Goal: Task Accomplishment & Management: Manage account settings

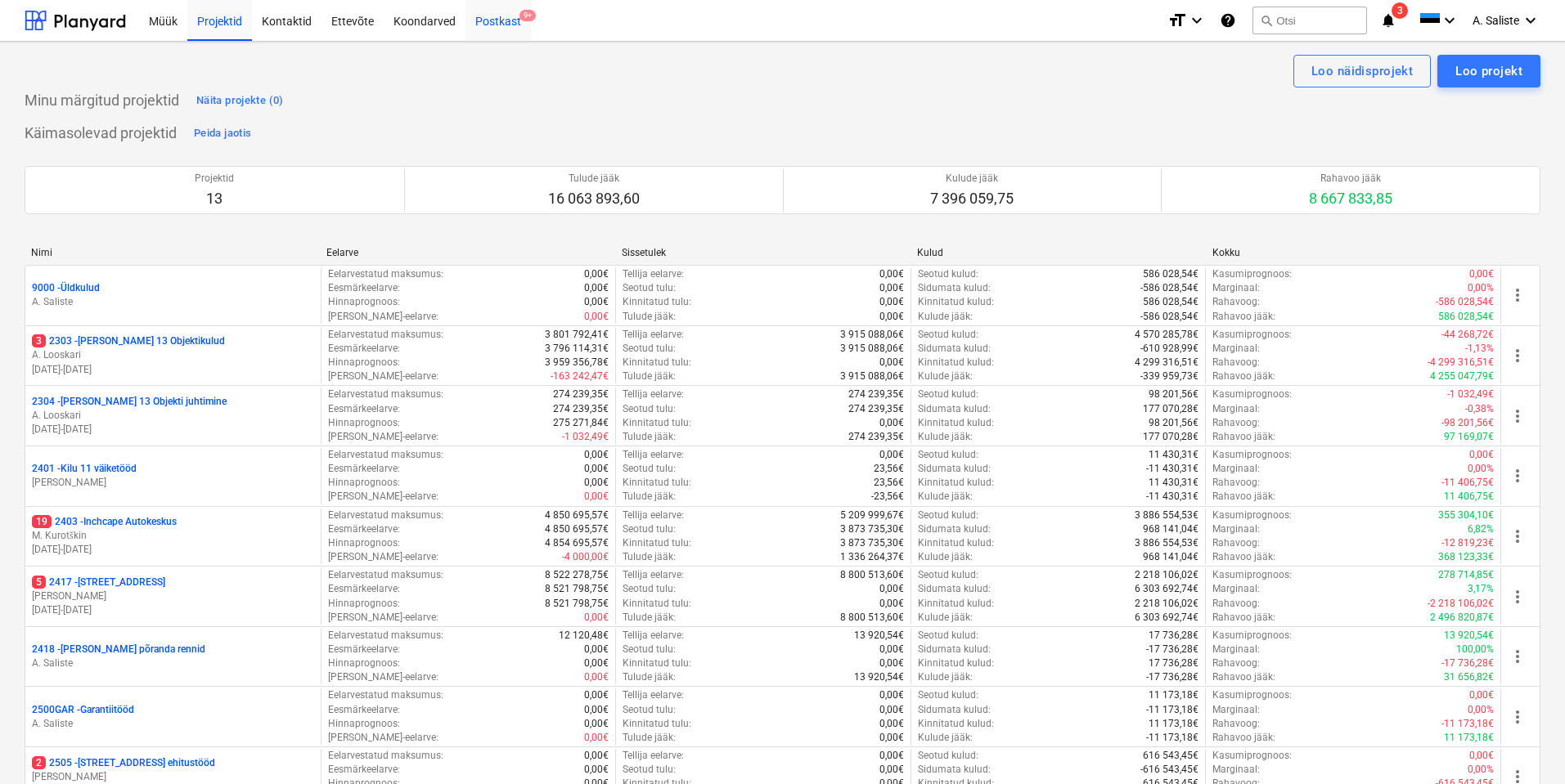
click at [503, 16] on div "Postkast 9+" at bounding box center [498, 20] width 65 height 42
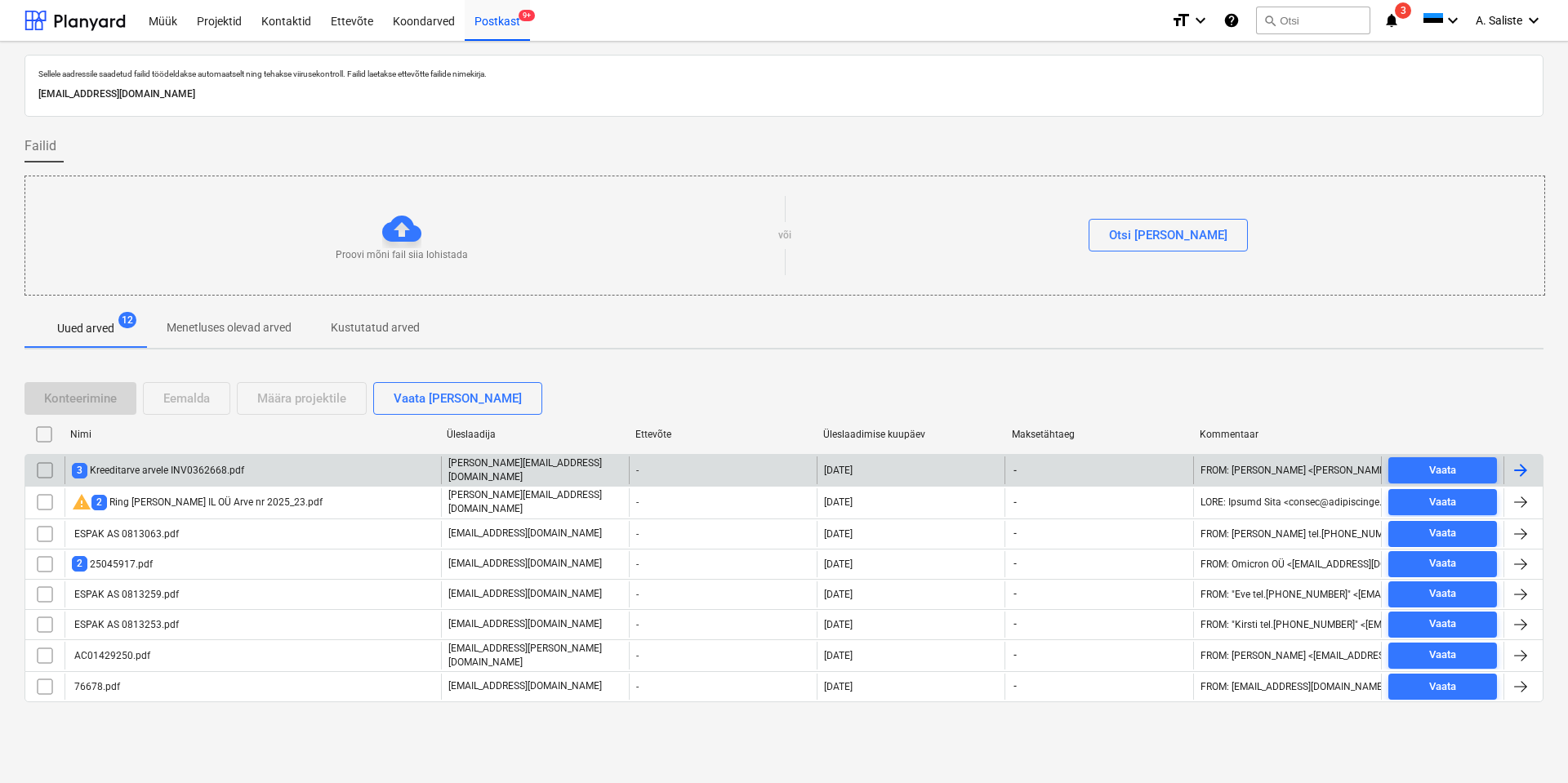
click at [131, 467] on div "3 Kreeditarve arvele INV0362668.pdf" at bounding box center [158, 471] width 172 height 16
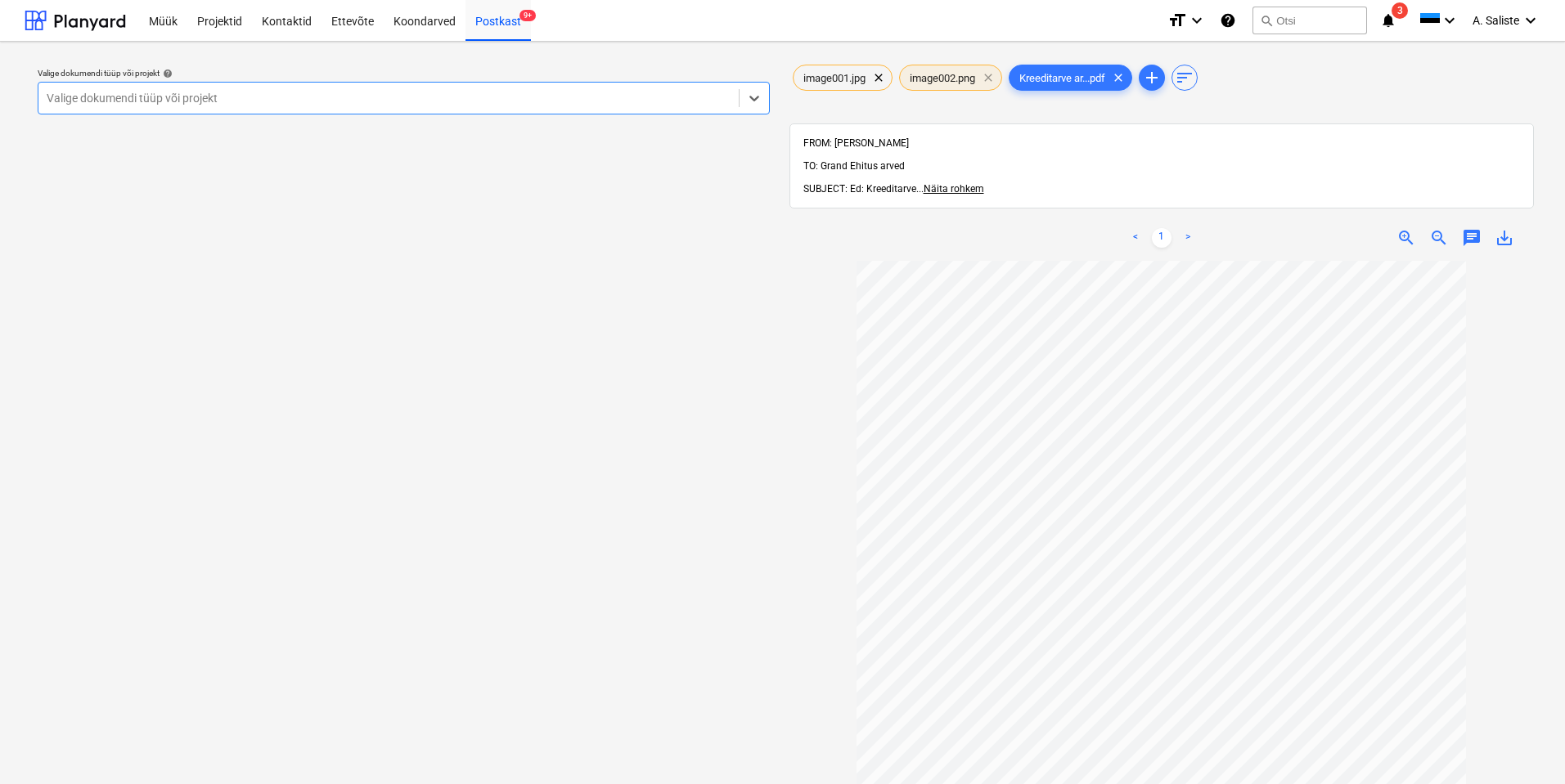
click at [994, 75] on span "clear" at bounding box center [988, 77] width 20 height 20
click at [875, 77] on span "clear" at bounding box center [878, 77] width 20 height 20
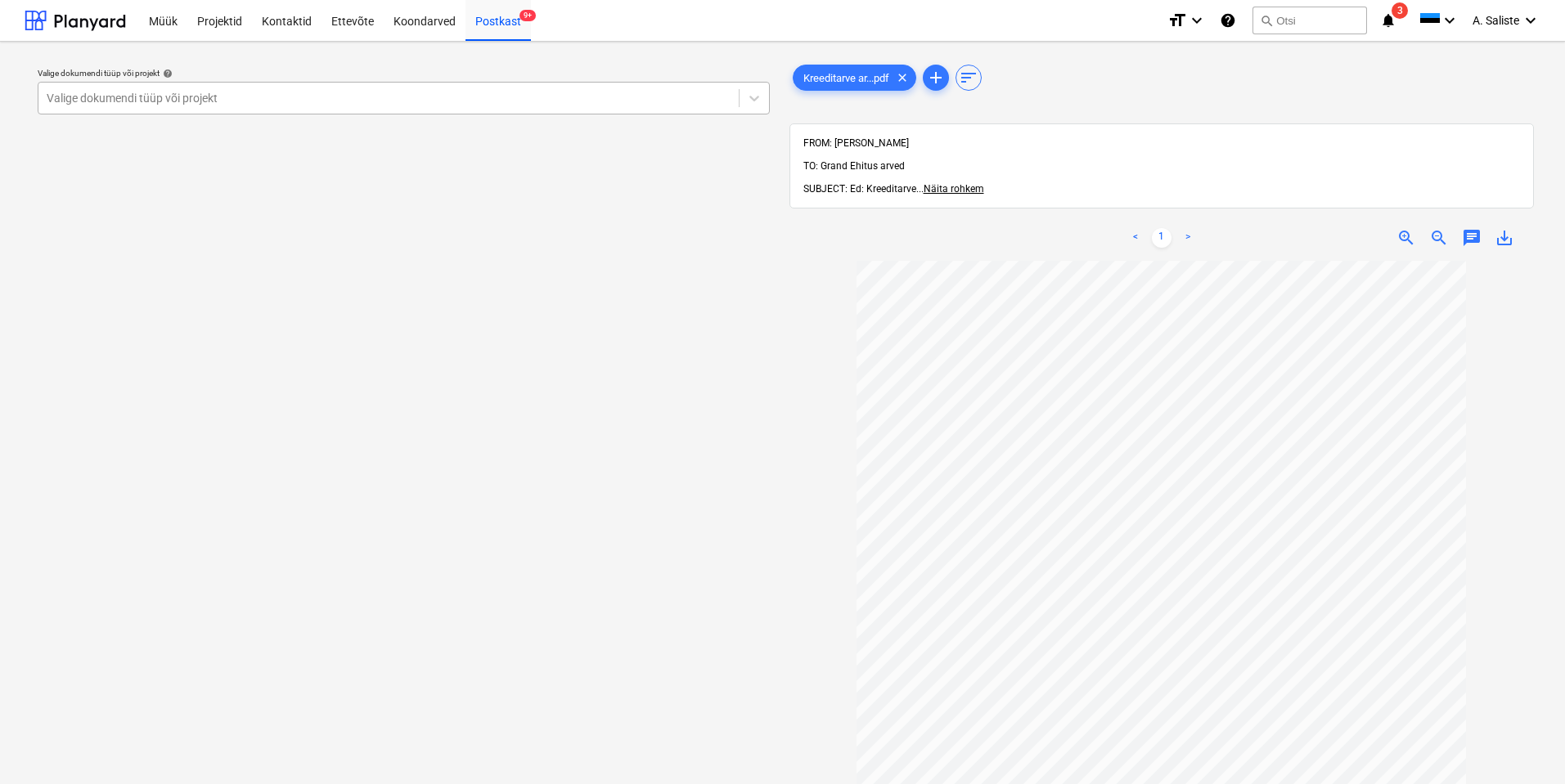
click at [635, 100] on div at bounding box center [389, 98] width 684 height 16
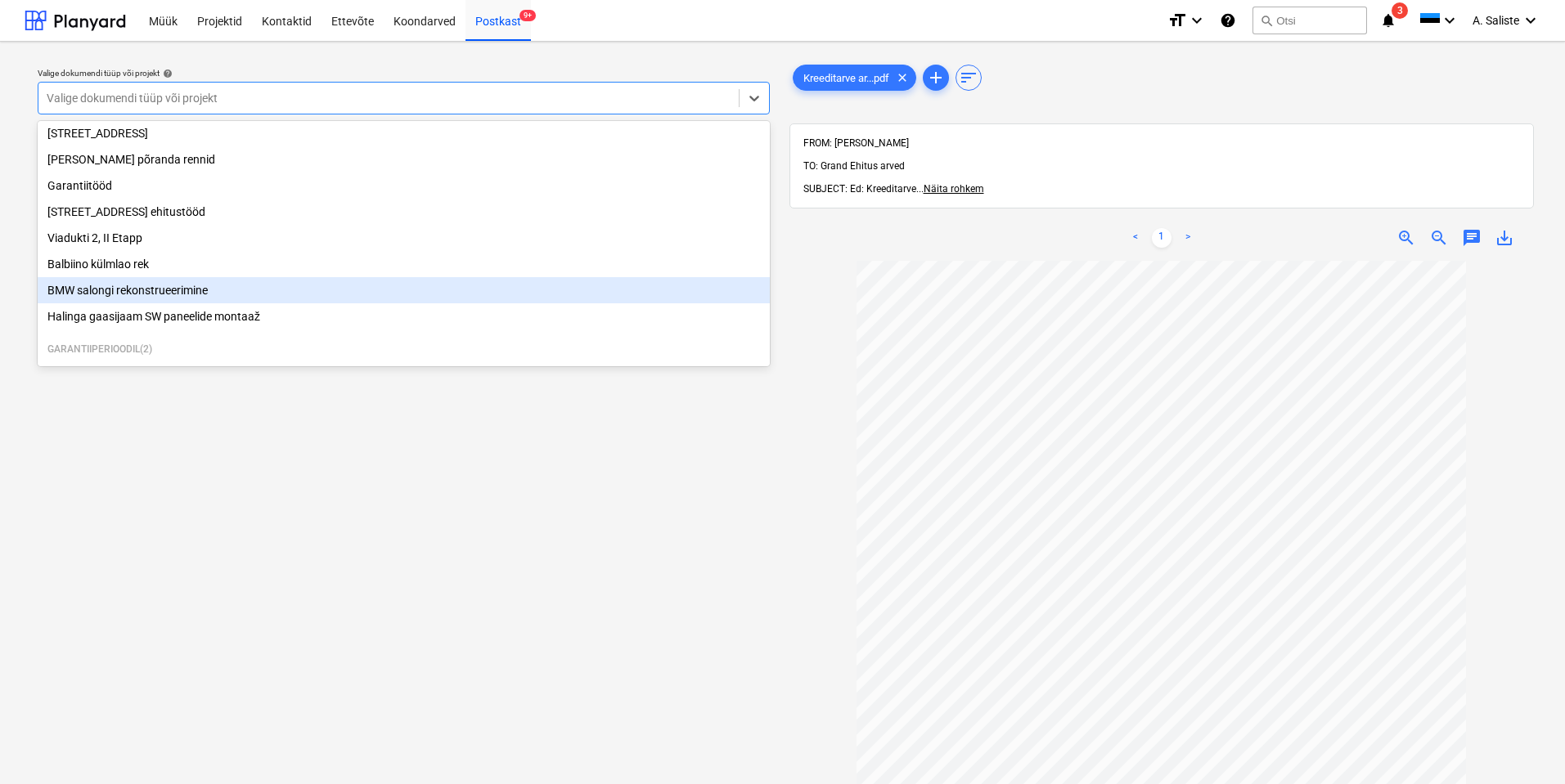
scroll to position [279, 0]
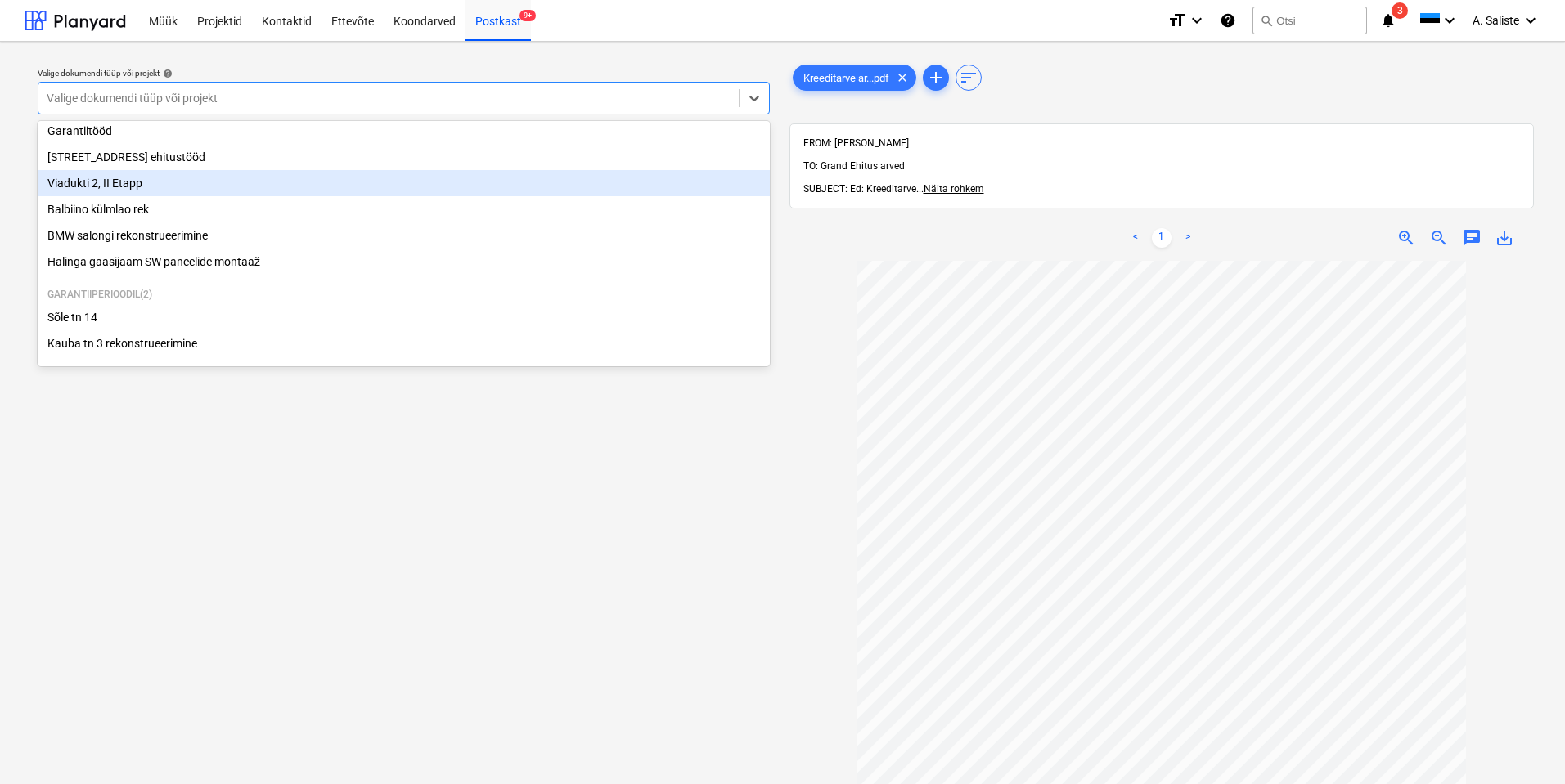
click at [136, 183] on div "Viadukti 2, II Etapp" at bounding box center [403, 183] width 732 height 26
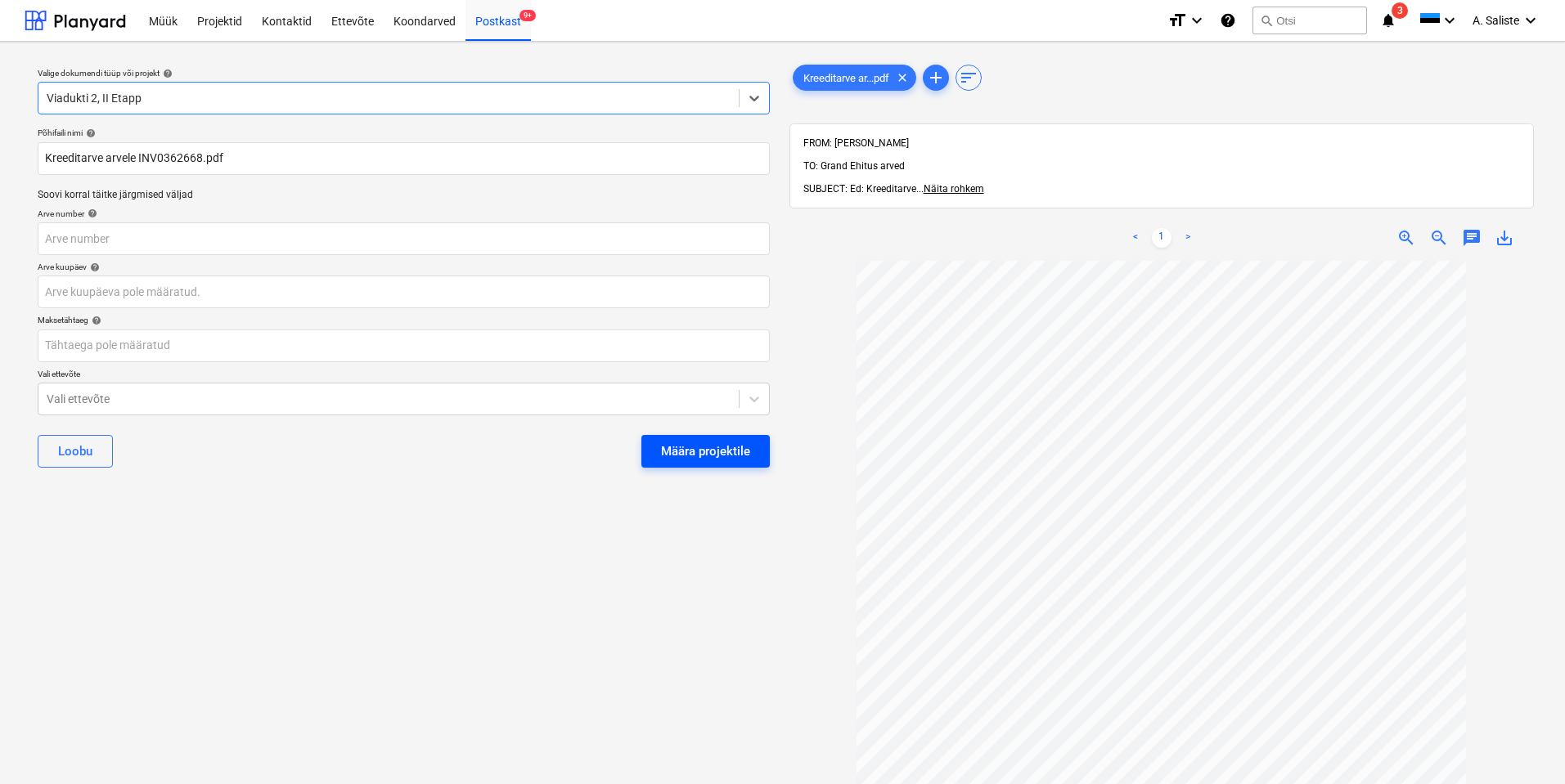
click at [677, 449] on div "Määra projektile" at bounding box center [705, 451] width 89 height 21
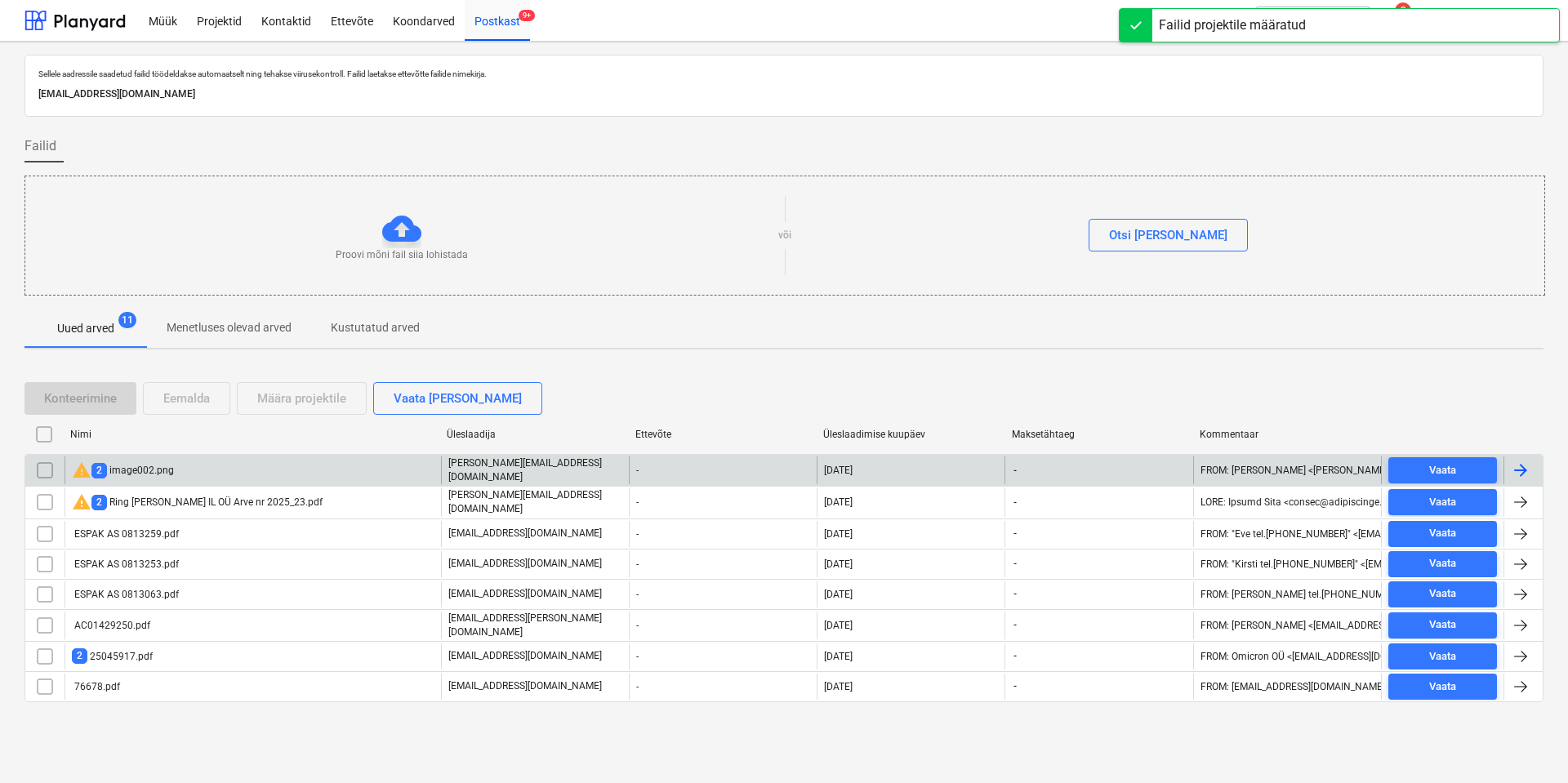
click at [44, 467] on input "checkbox" at bounding box center [45, 471] width 26 height 26
click at [168, 396] on div "Eemalda" at bounding box center [186, 398] width 47 height 21
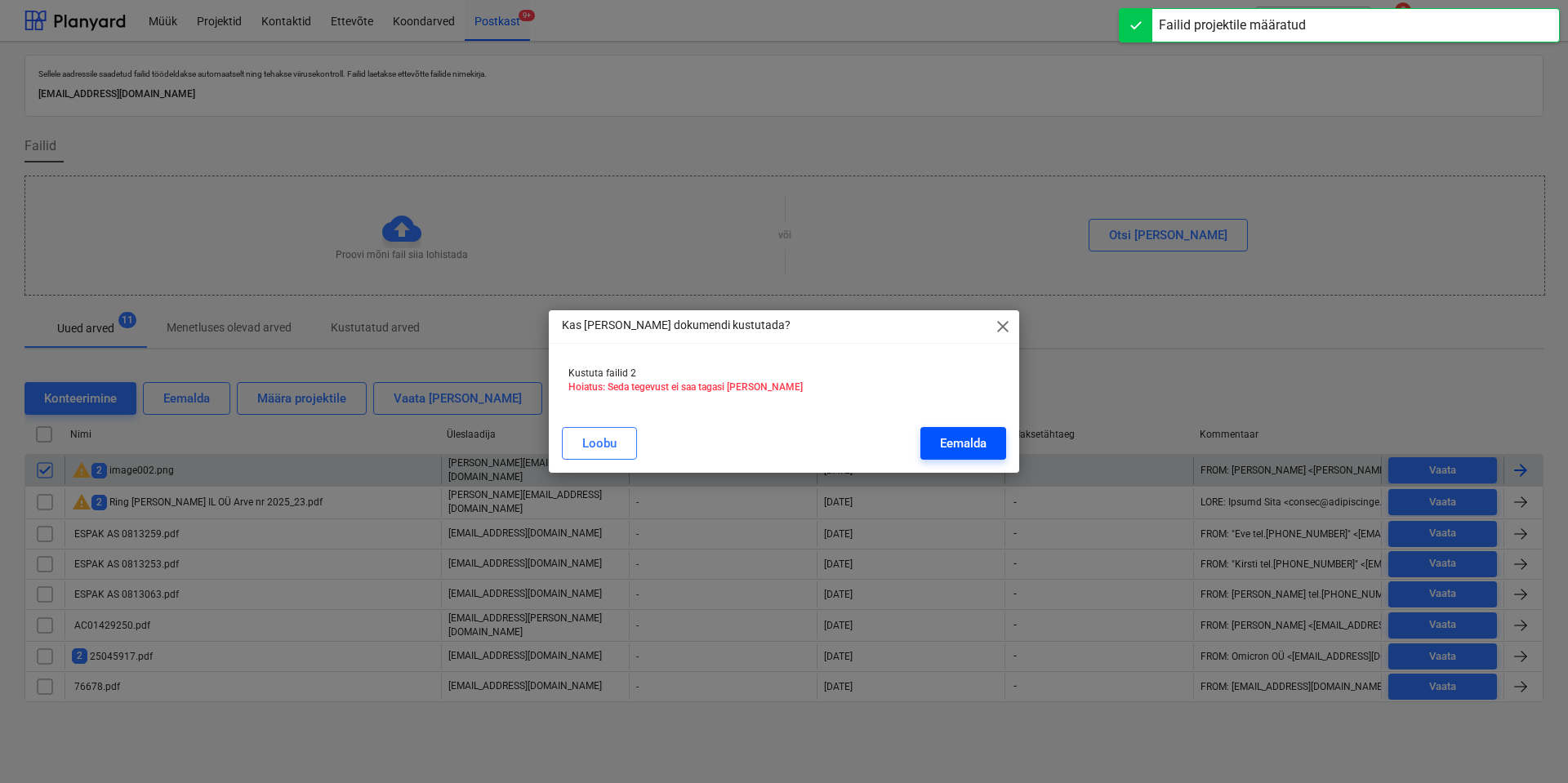
click at [967, 430] on button "Eemalda" at bounding box center [963, 444] width 86 height 33
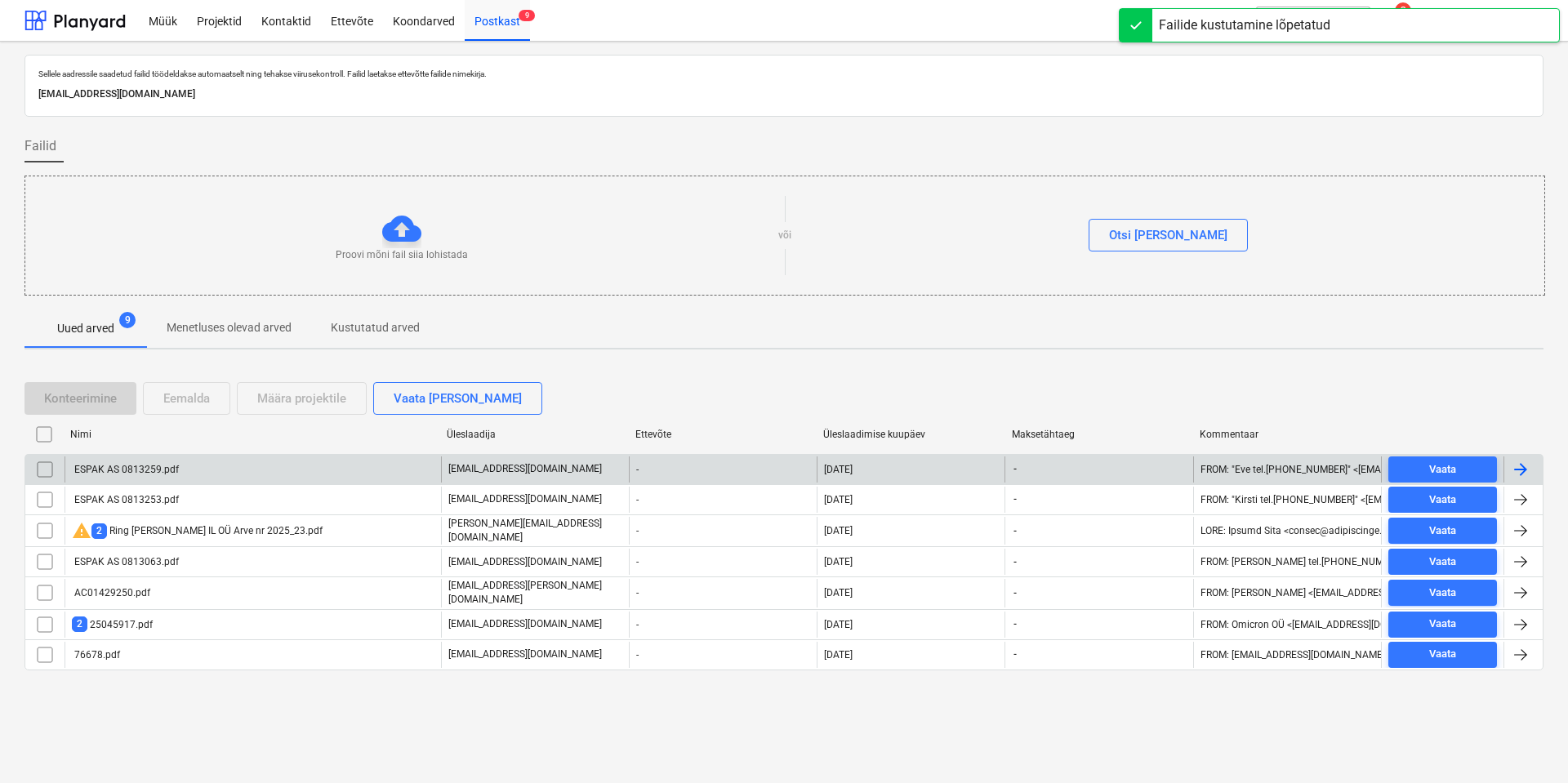
click at [162, 474] on div "ESPAK AS 0813259.pdf" at bounding box center [125, 469] width 107 height 11
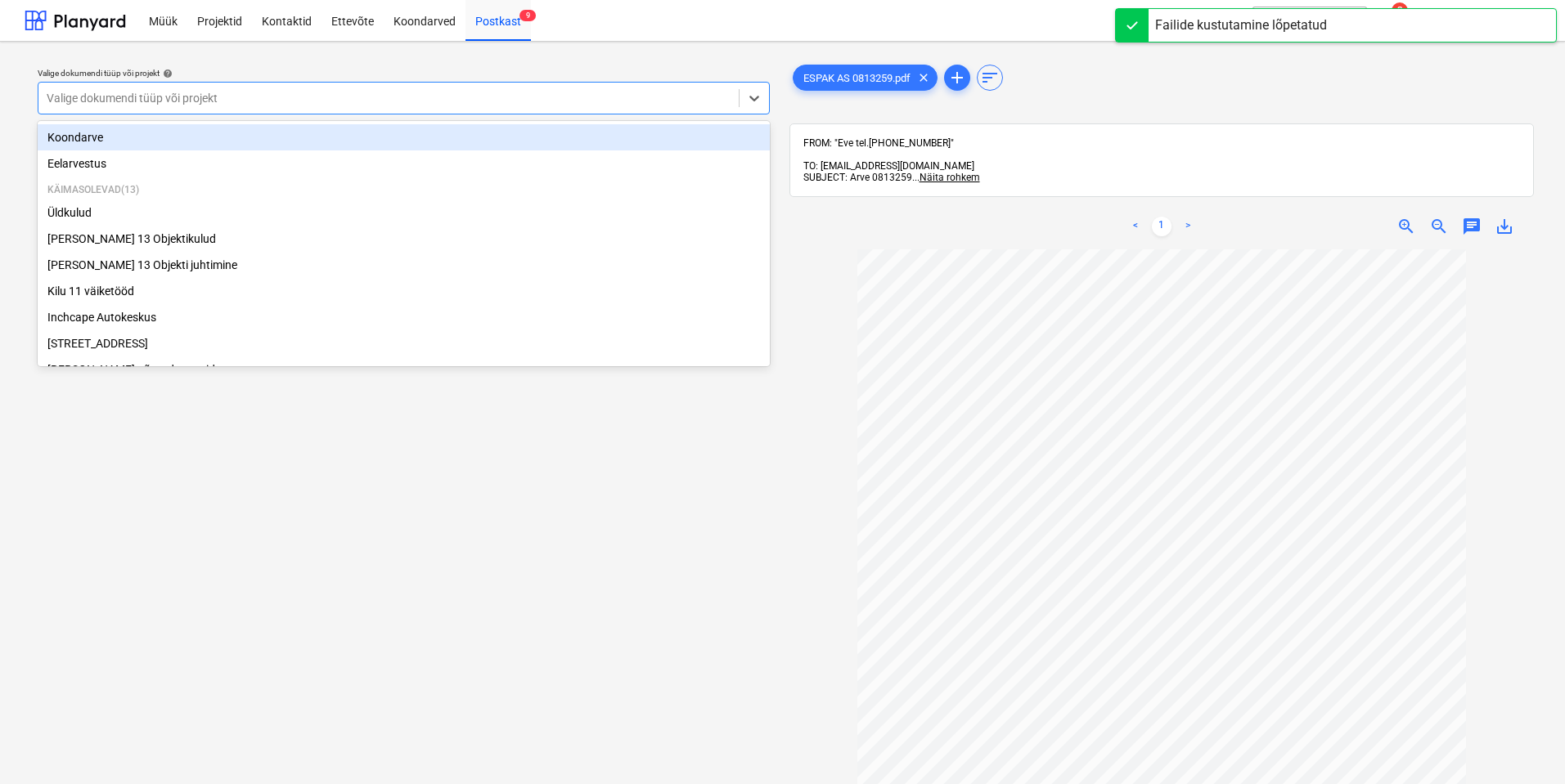
click at [660, 108] on div "Valige dokumendi tüüp või projekt" at bounding box center [388, 98] width 700 height 23
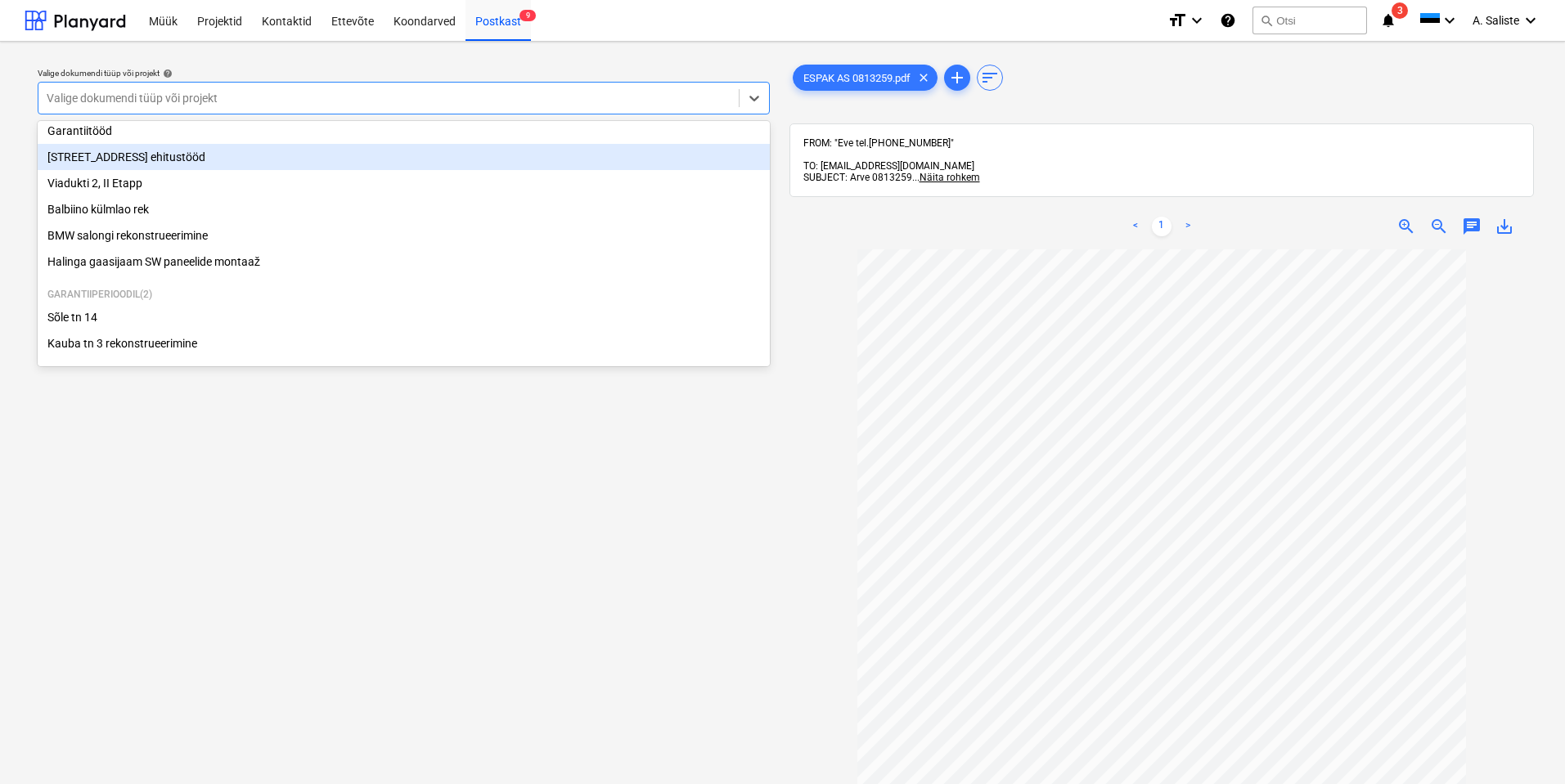
click at [195, 156] on div "[STREET_ADDRESS] ehitustööd" at bounding box center [403, 157] width 732 height 26
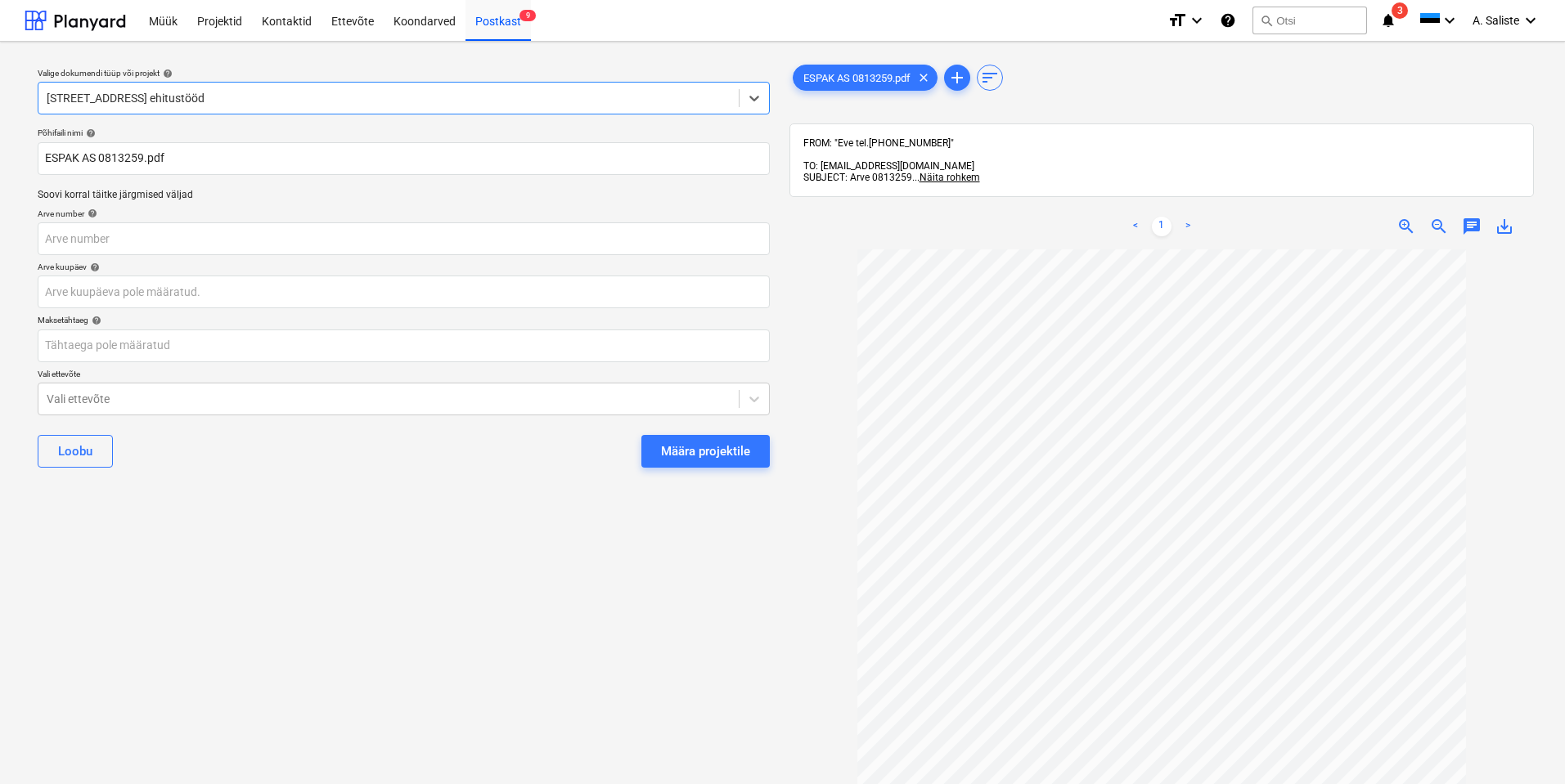
click at [684, 450] on div "Määra projektile" at bounding box center [705, 451] width 89 height 21
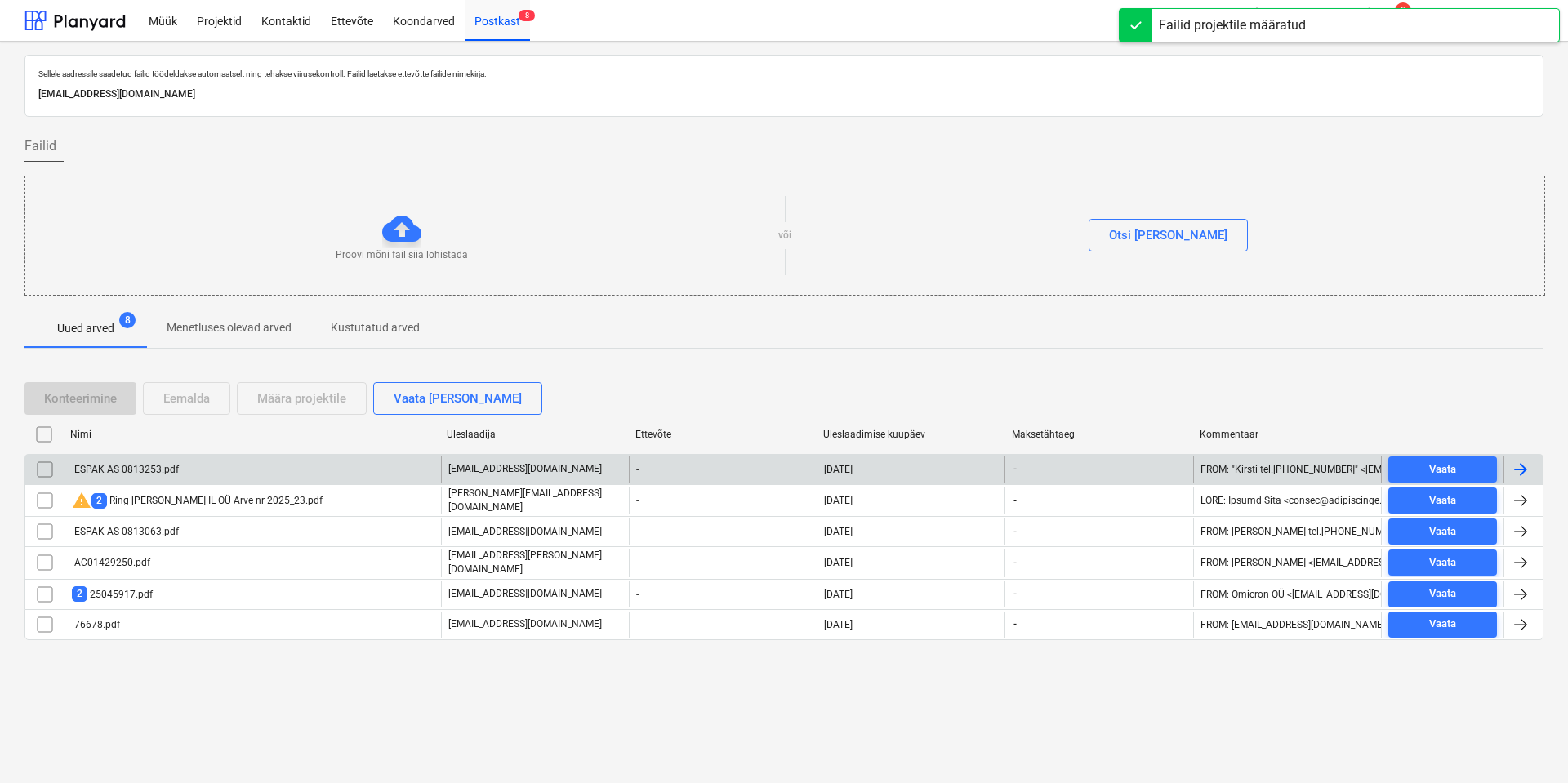
click at [218, 473] on div "ESPAK AS 0813253.pdf" at bounding box center [252, 470] width 376 height 26
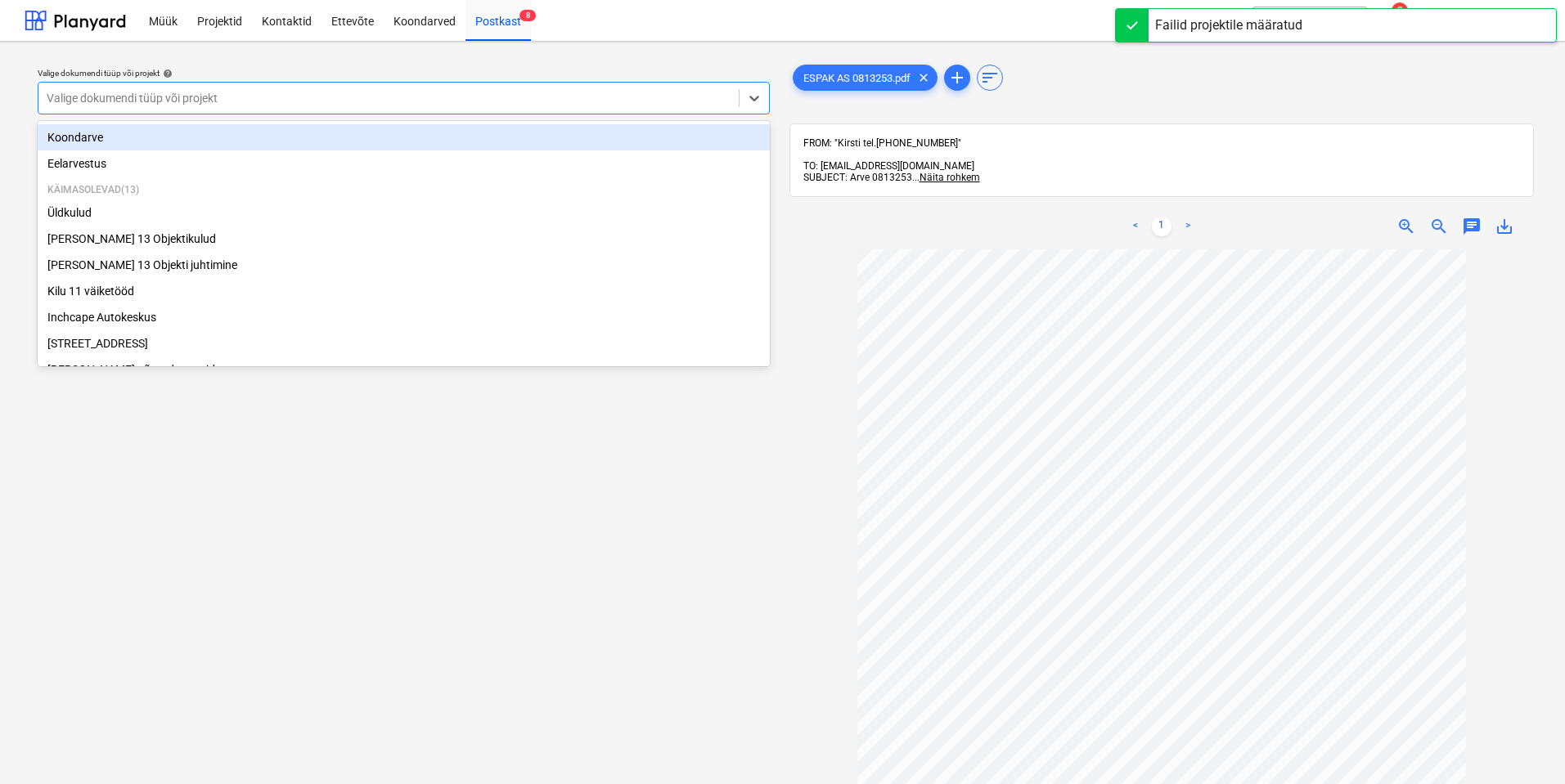
click at [611, 103] on div at bounding box center [389, 98] width 684 height 16
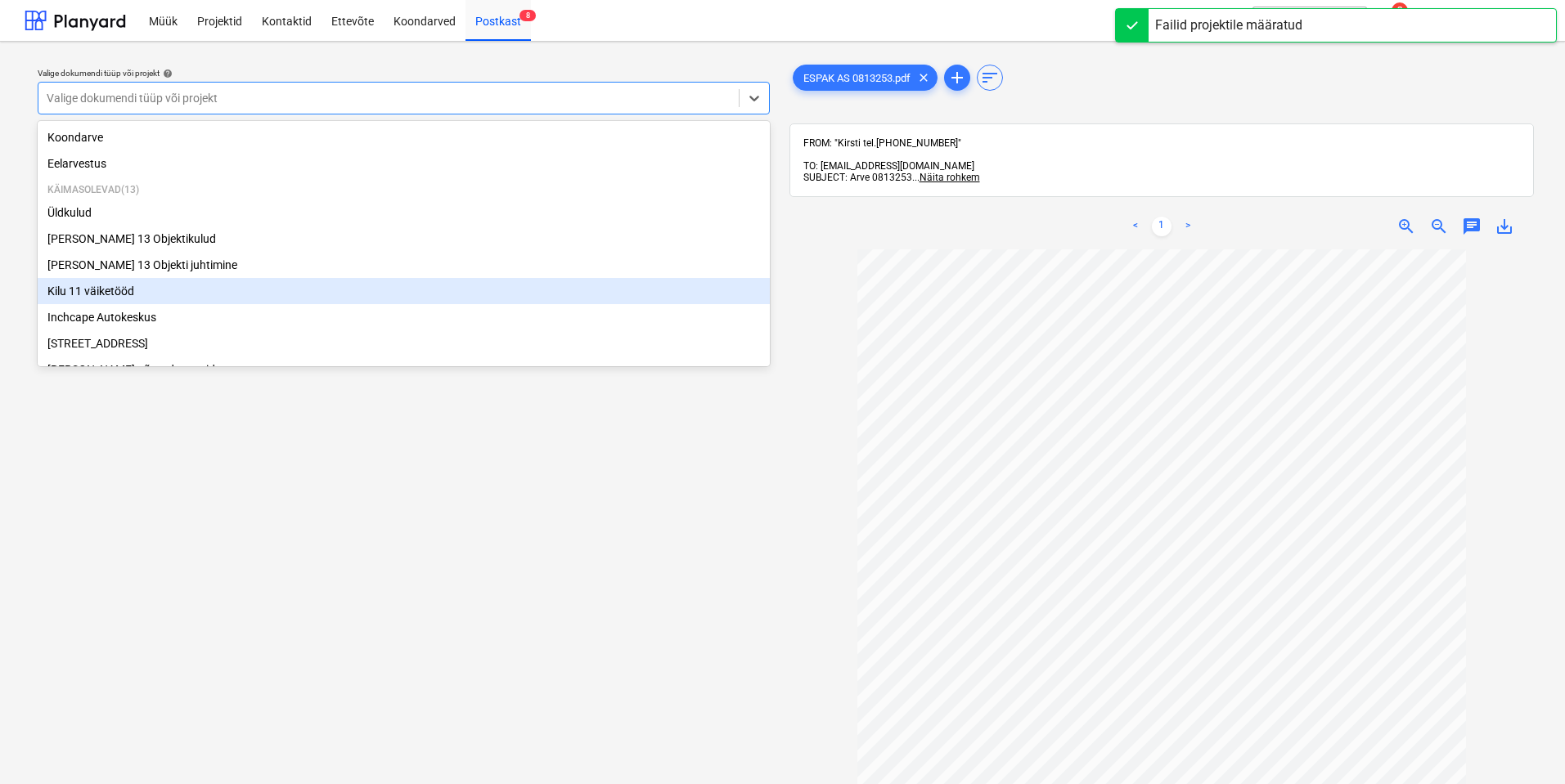
scroll to position [279, 0]
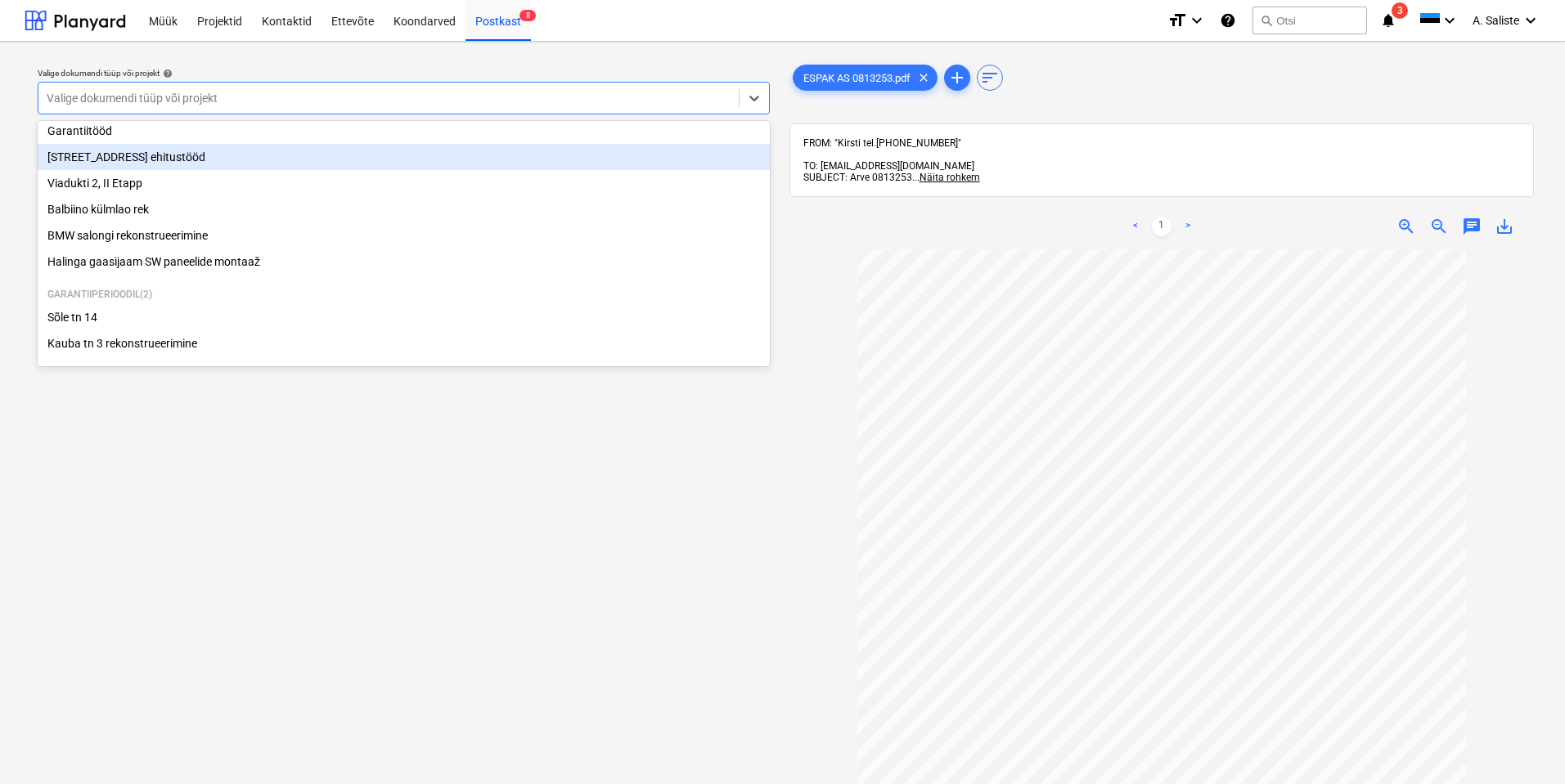
click at [180, 151] on div "[STREET_ADDRESS] ehitustööd" at bounding box center [403, 157] width 732 height 26
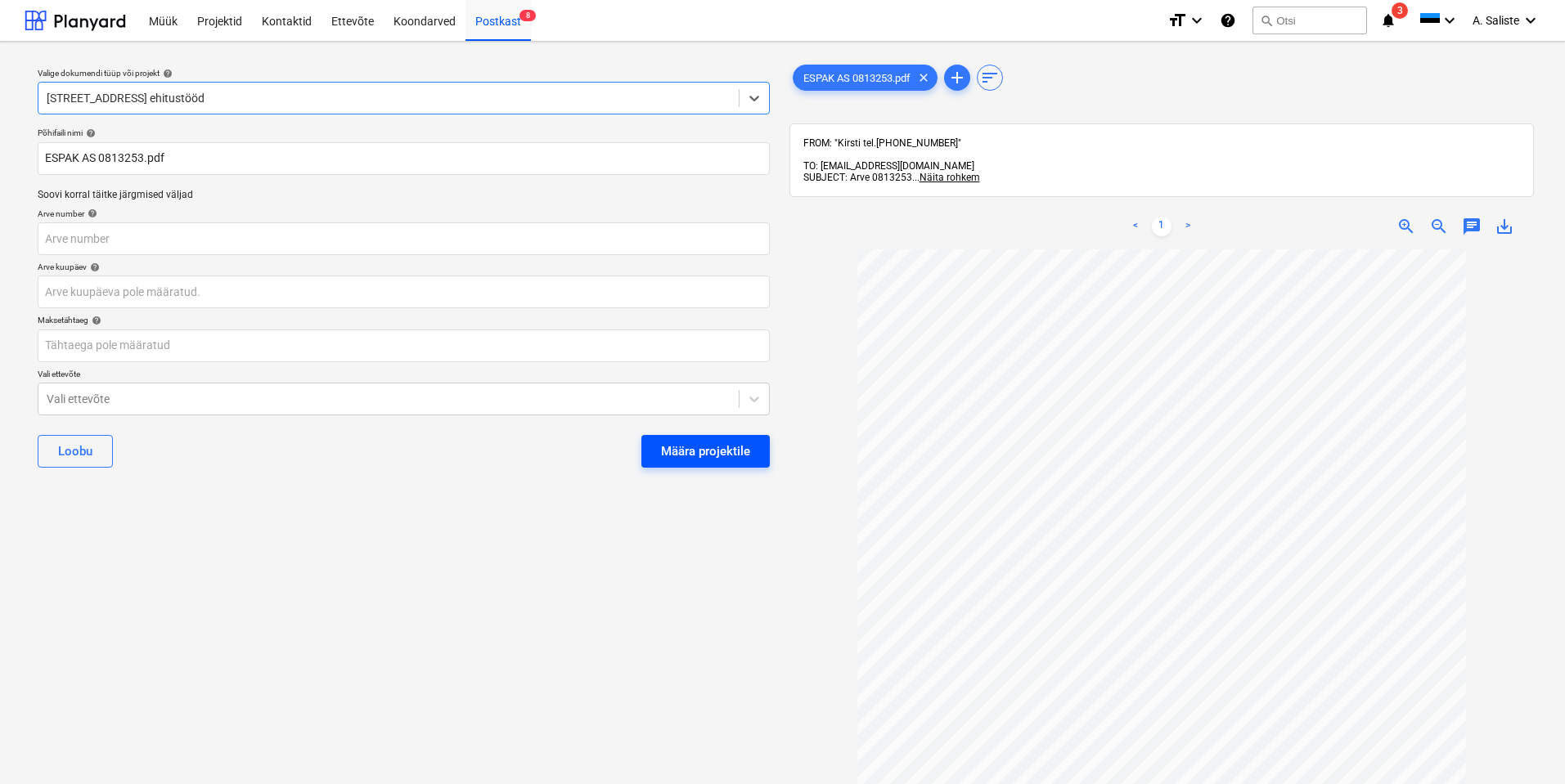
click at [690, 444] on div "Määra projektile" at bounding box center [705, 451] width 89 height 21
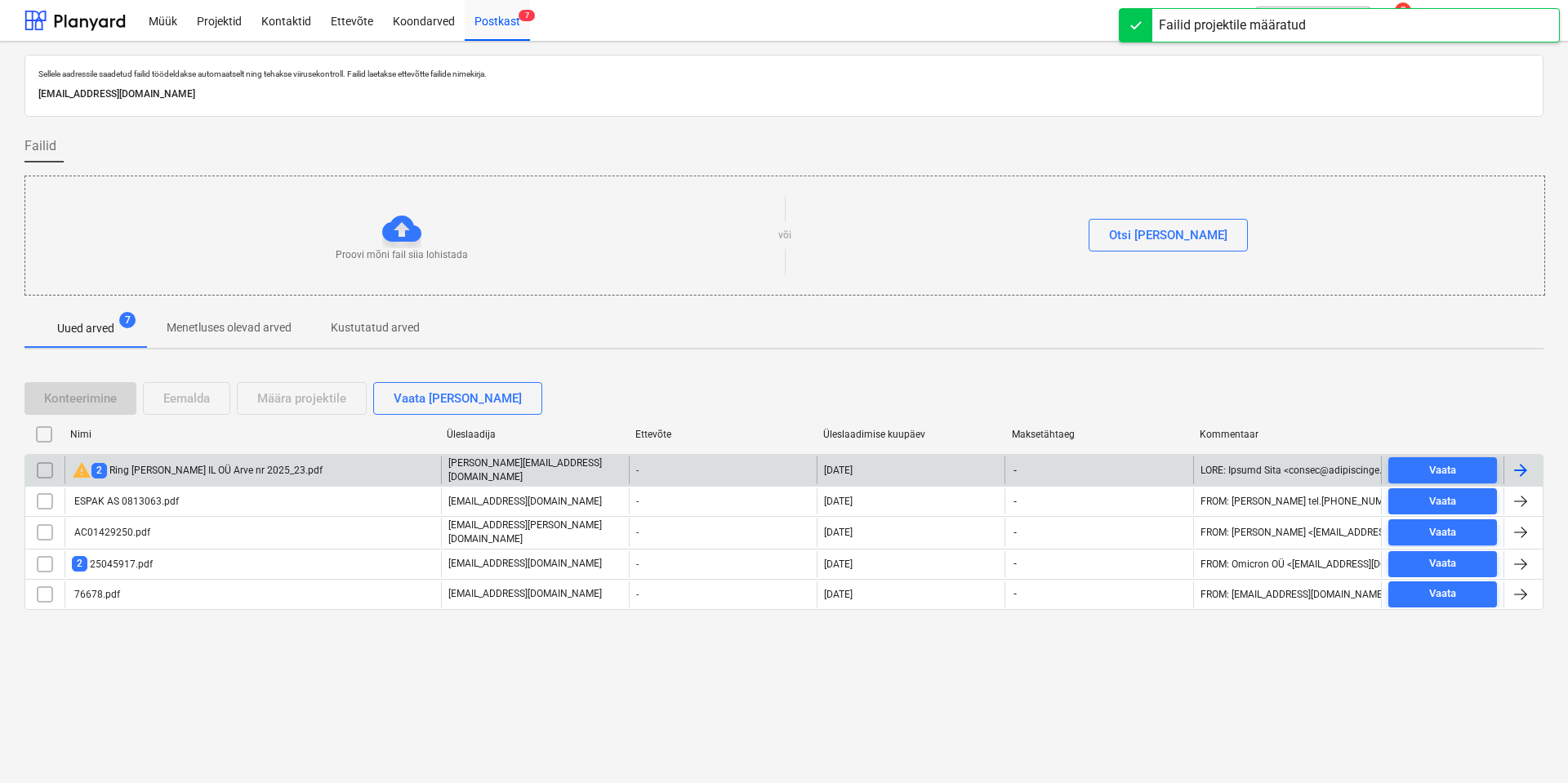
click at [155, 472] on div "warning 2 Ring [PERSON_NAME] IL OÜ Arve nr 2025_23.pdf" at bounding box center [197, 470] width 250 height 20
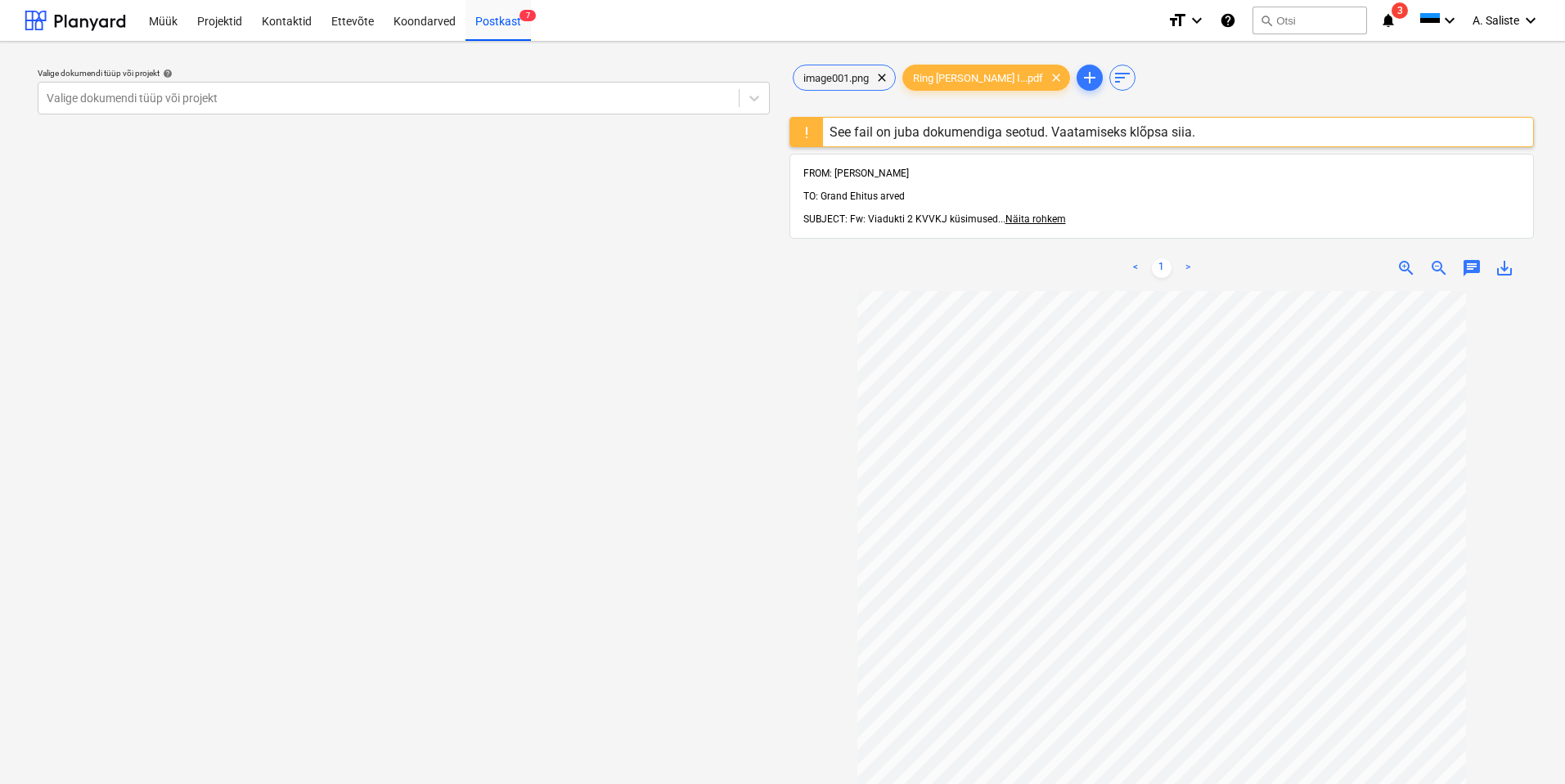
click at [888, 133] on div "See fail on juba dokumendiga seotud. Vaatamiseks klõpsa siia." at bounding box center [1012, 132] width 366 height 16
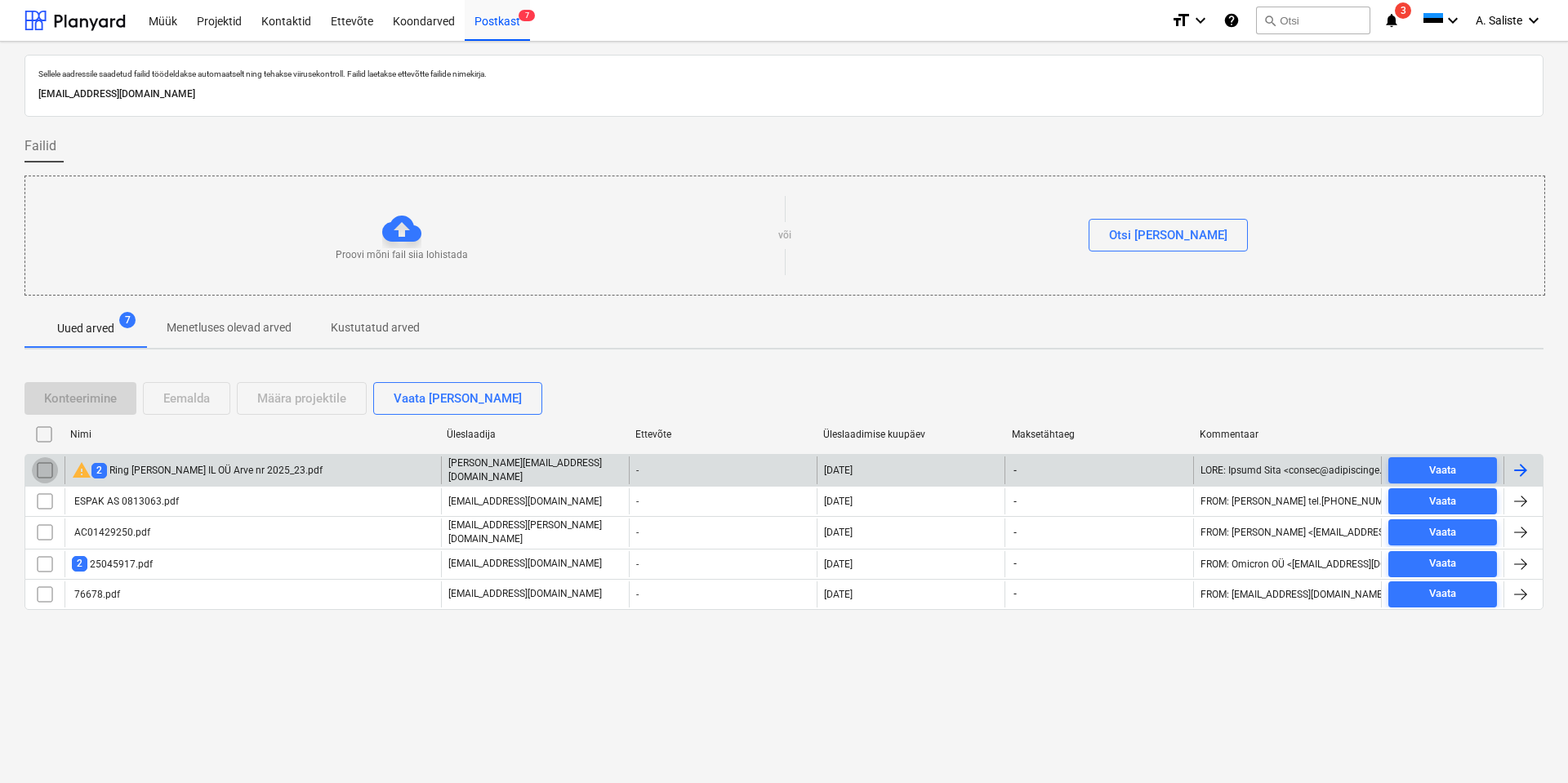
click at [49, 468] on input "checkbox" at bounding box center [45, 471] width 26 height 26
click at [194, 406] on div "Eemalda" at bounding box center [186, 398] width 47 height 21
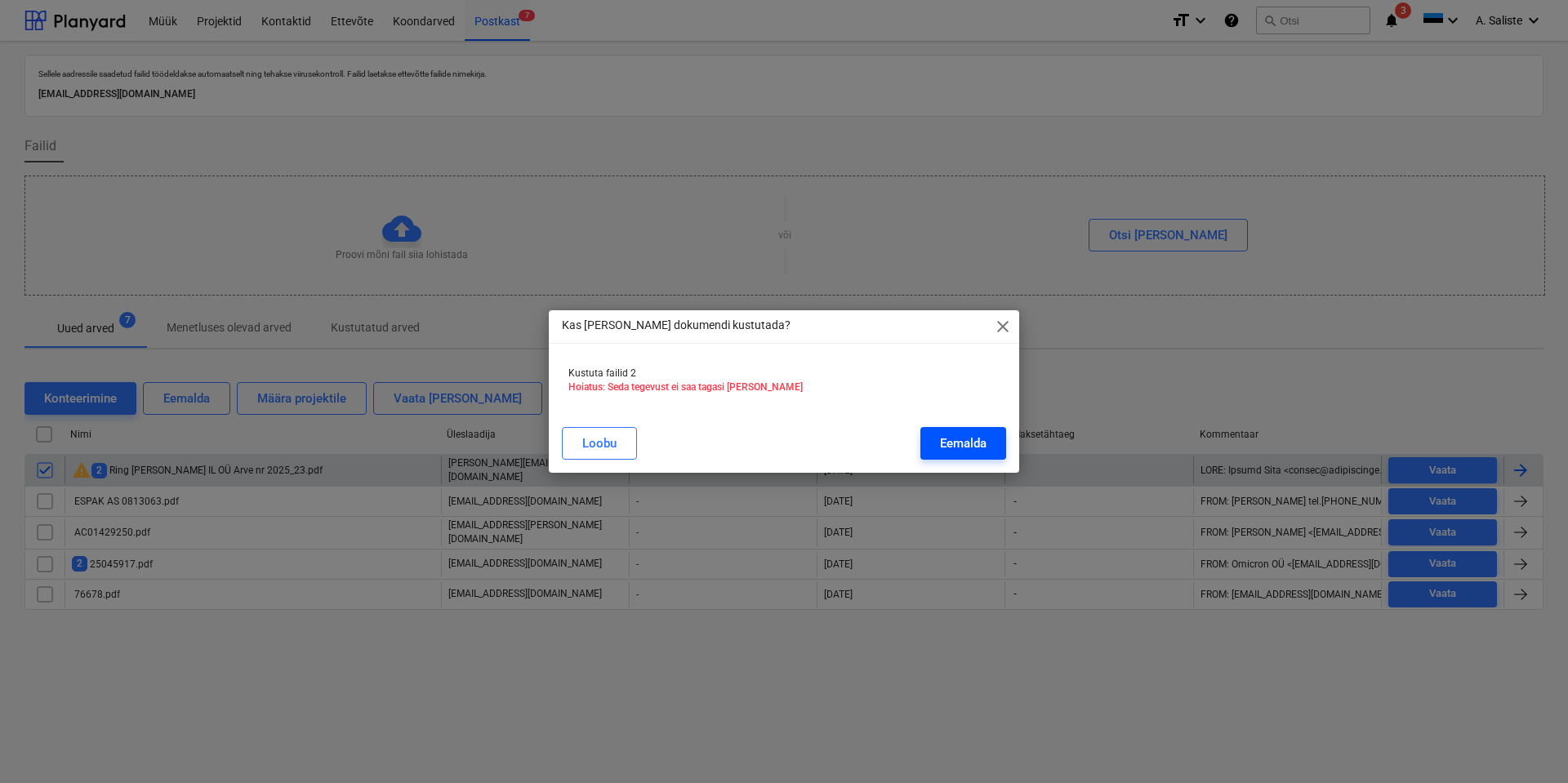
click at [977, 435] on div "Eemalda" at bounding box center [963, 443] width 47 height 21
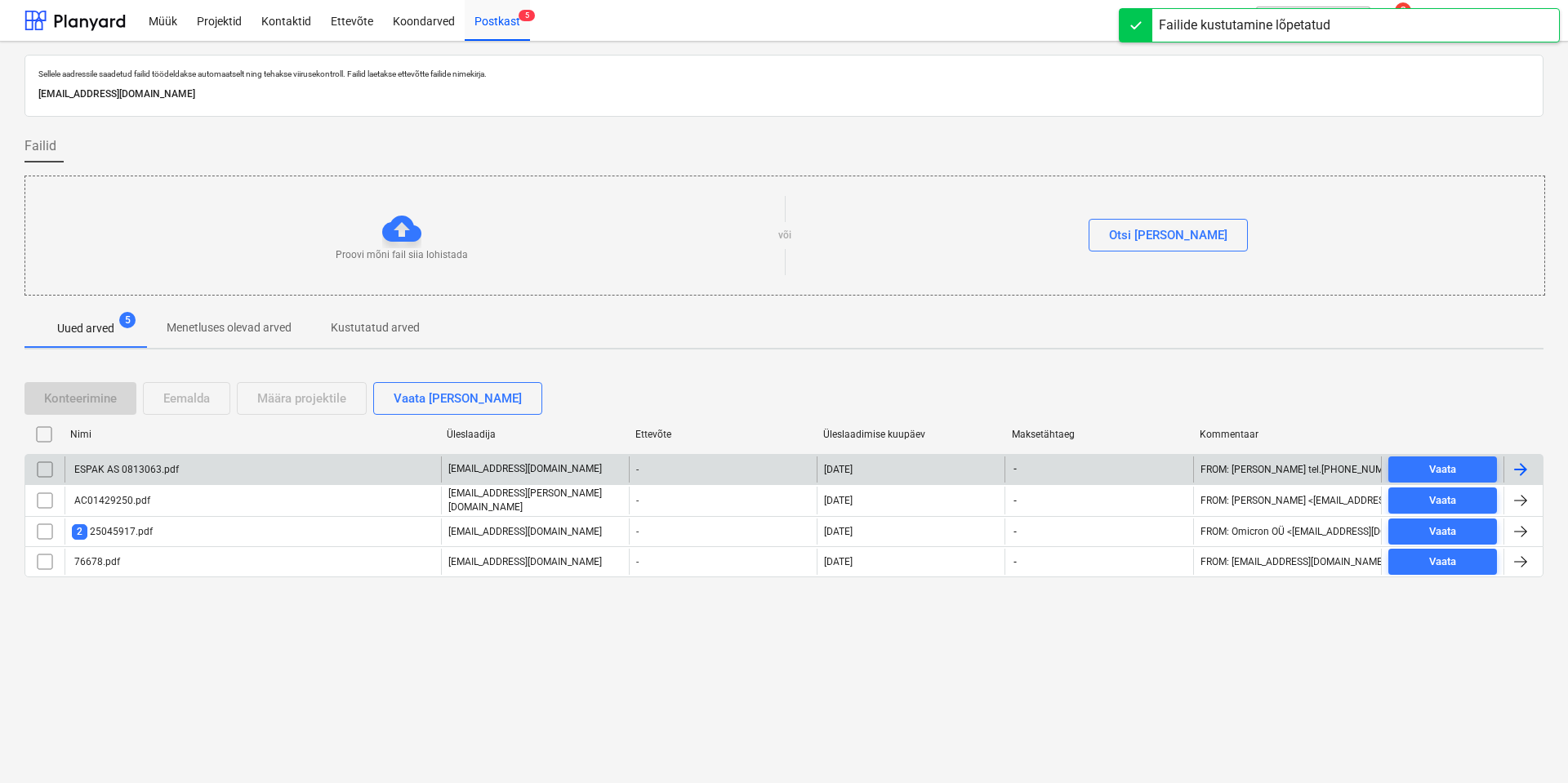
click at [232, 480] on div "ESPAK AS 0813063.pdf" at bounding box center [252, 470] width 376 height 26
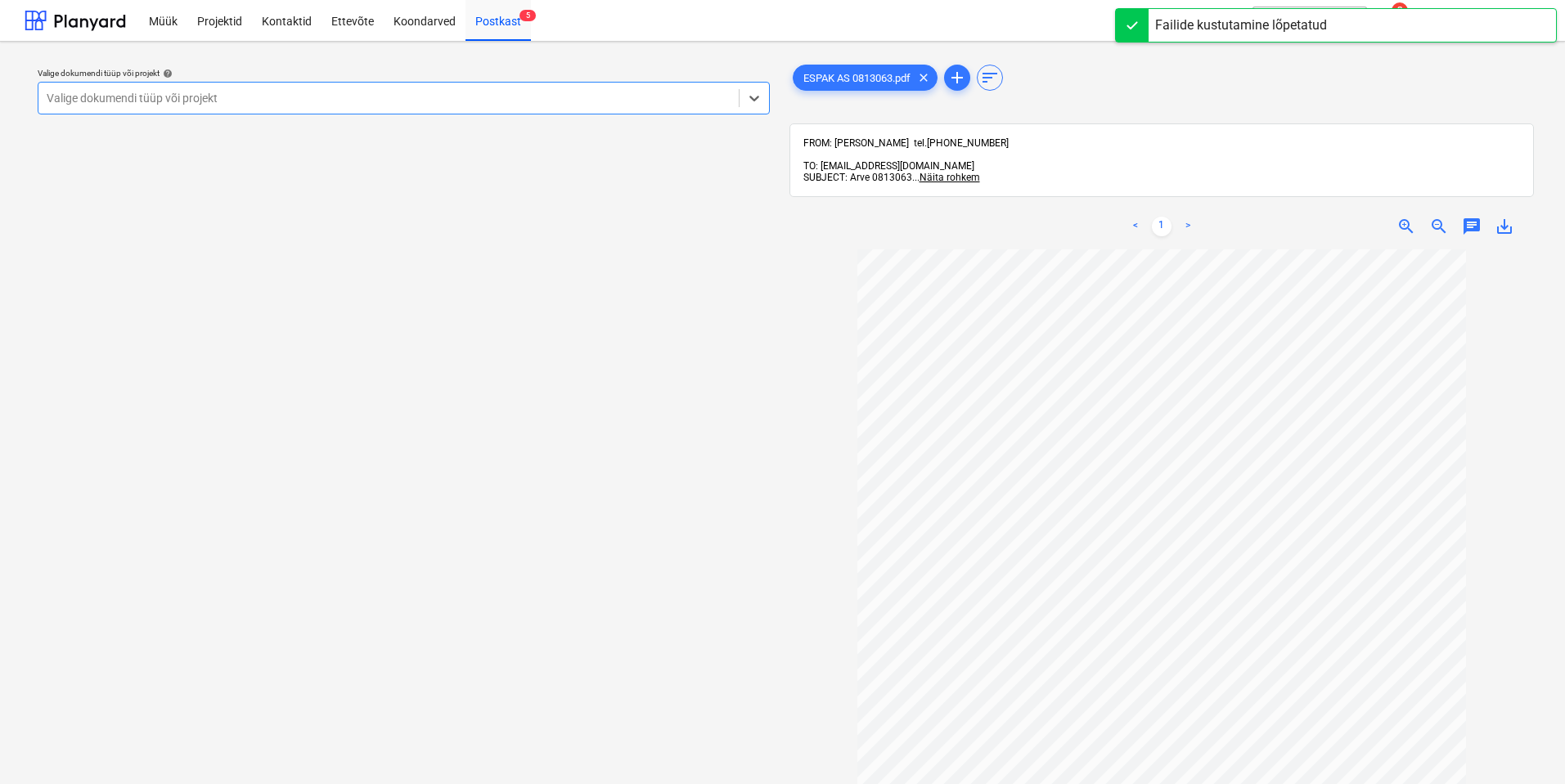
click at [626, 95] on div at bounding box center [389, 98] width 684 height 16
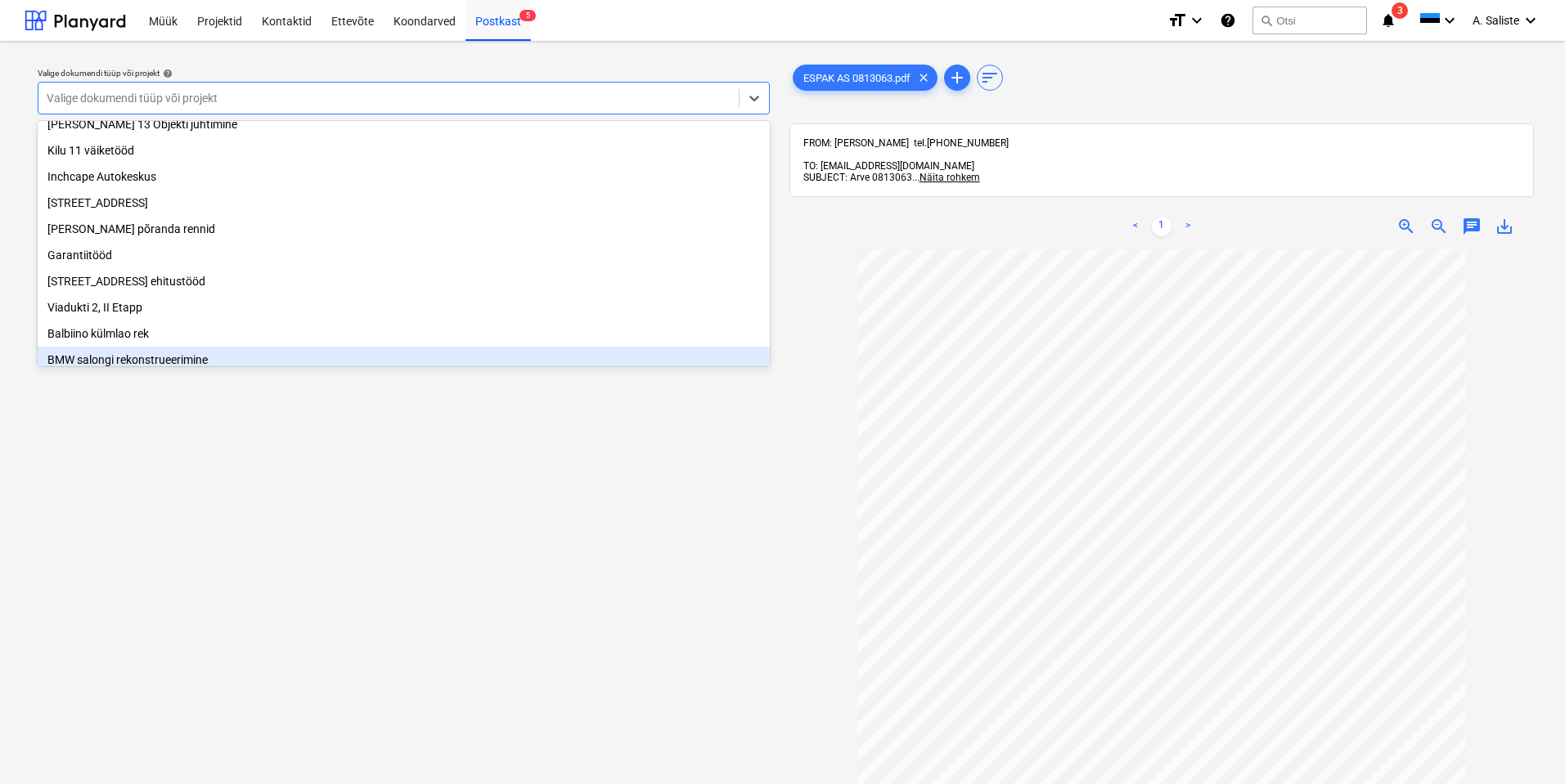
scroll to position [115, 0]
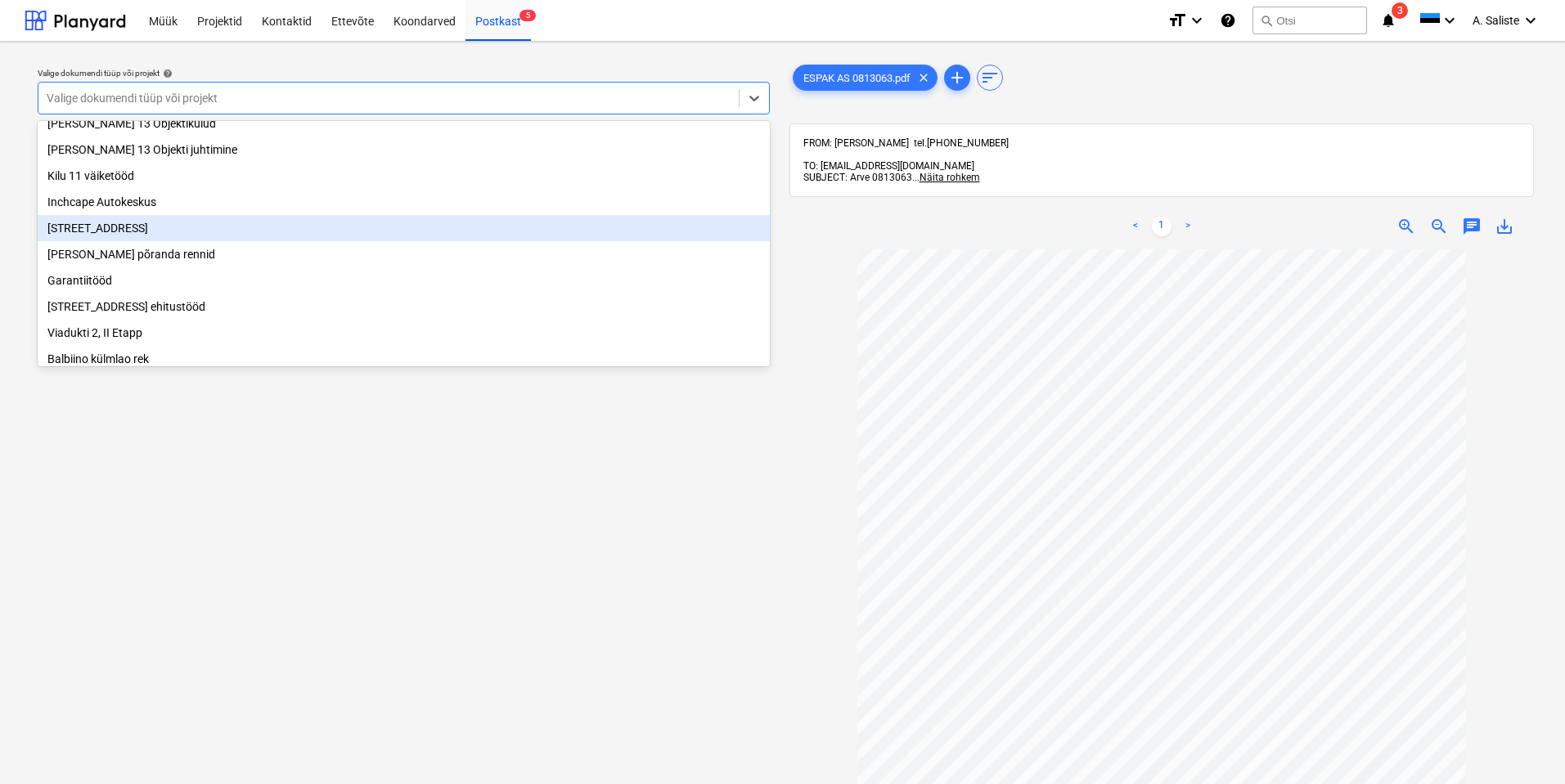
click at [151, 234] on div "[STREET_ADDRESS]" at bounding box center [403, 228] width 732 height 26
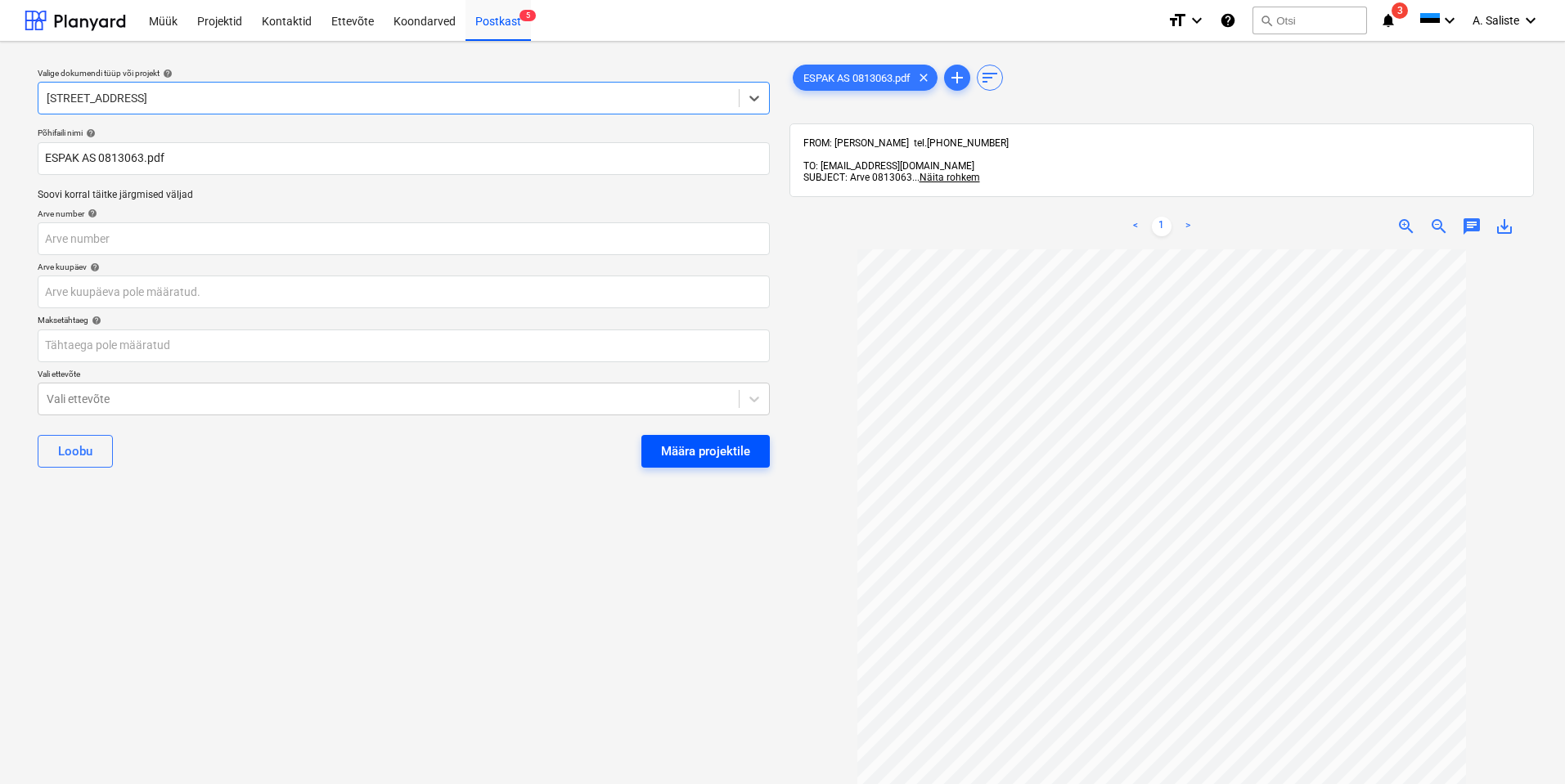
click at [722, 458] on div "Määra projektile" at bounding box center [705, 451] width 89 height 21
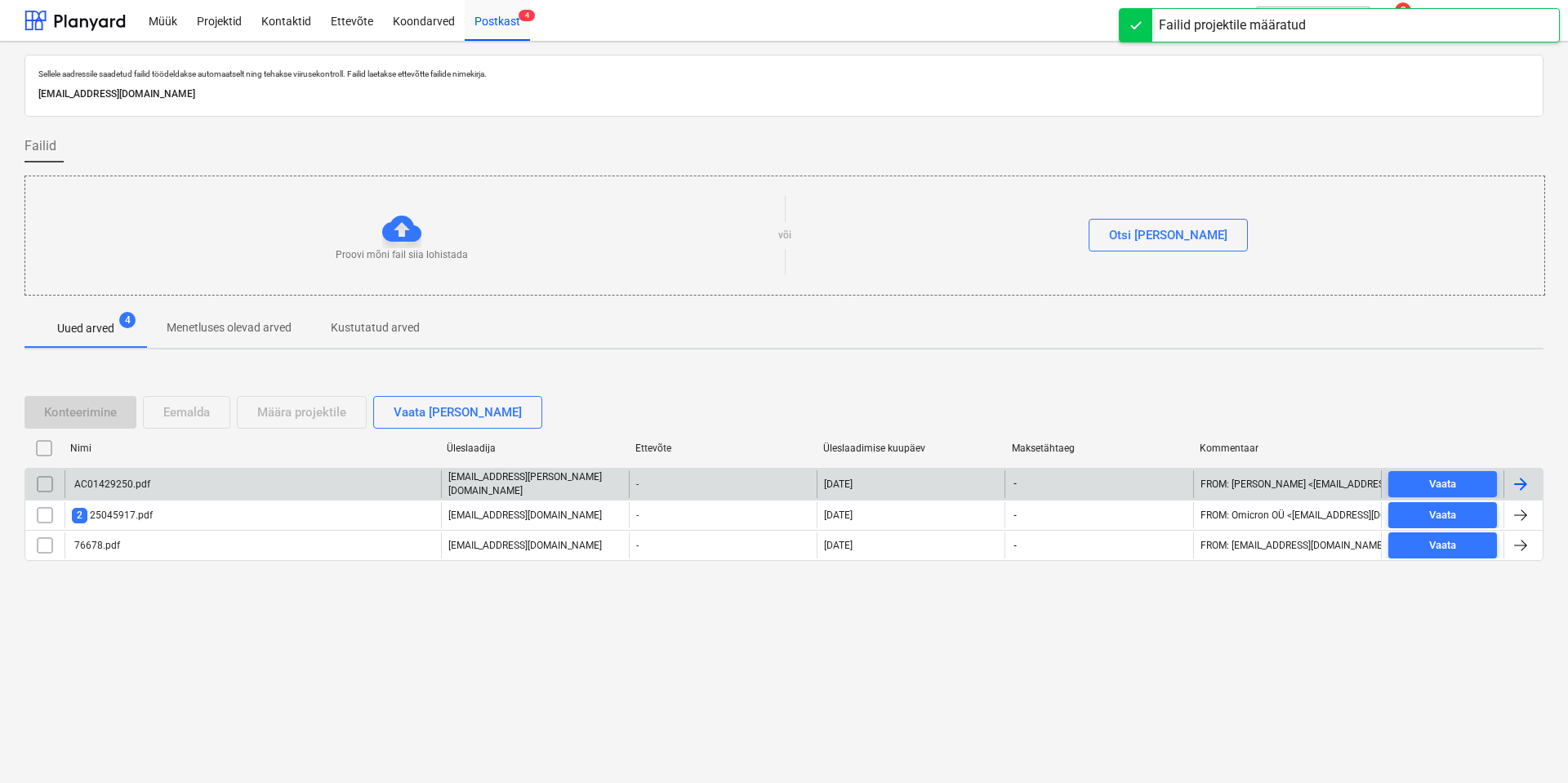
click at [192, 489] on div "AC01429250.pdf" at bounding box center [252, 485] width 376 height 28
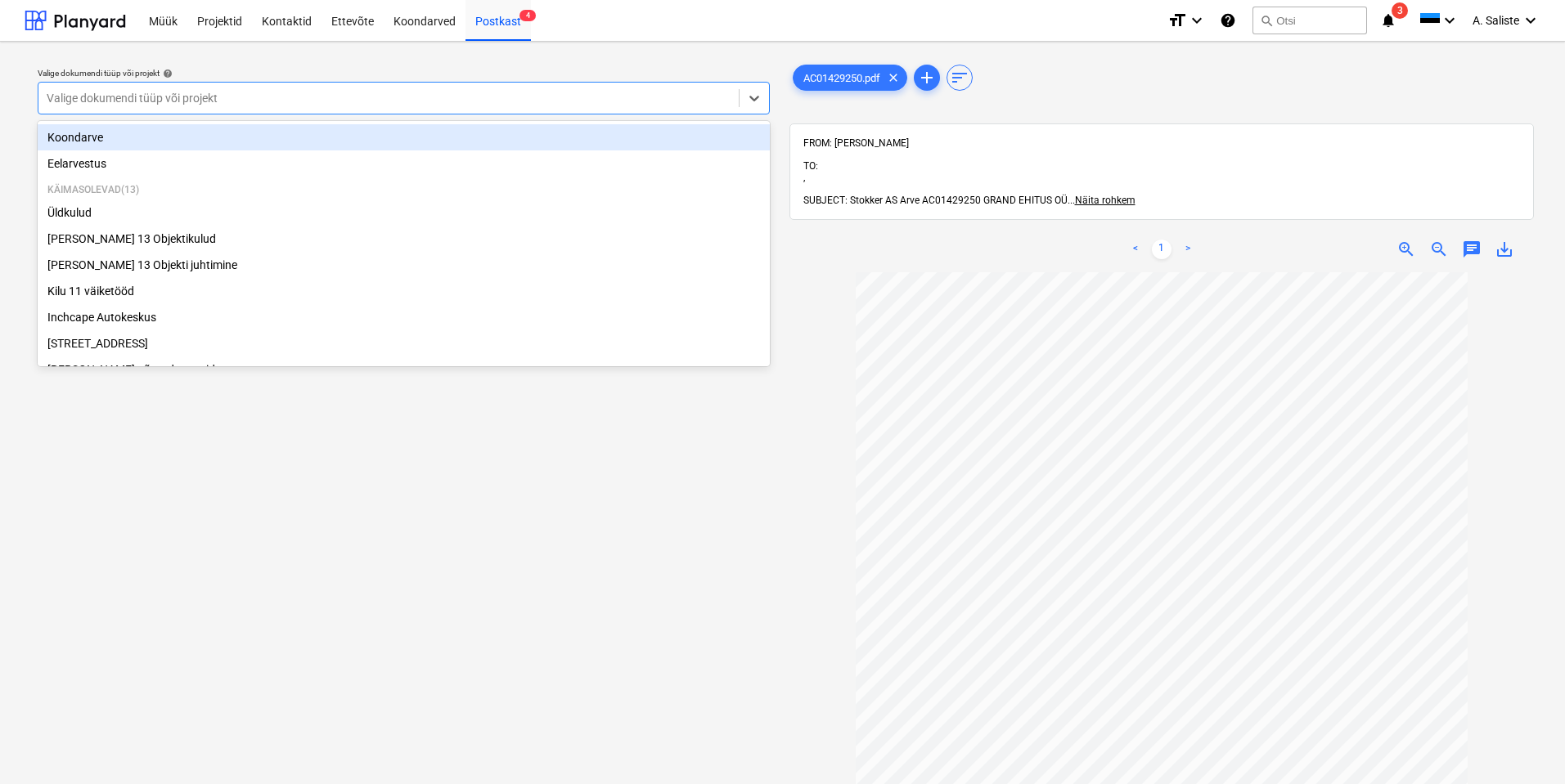
click at [460, 100] on div at bounding box center [389, 98] width 684 height 16
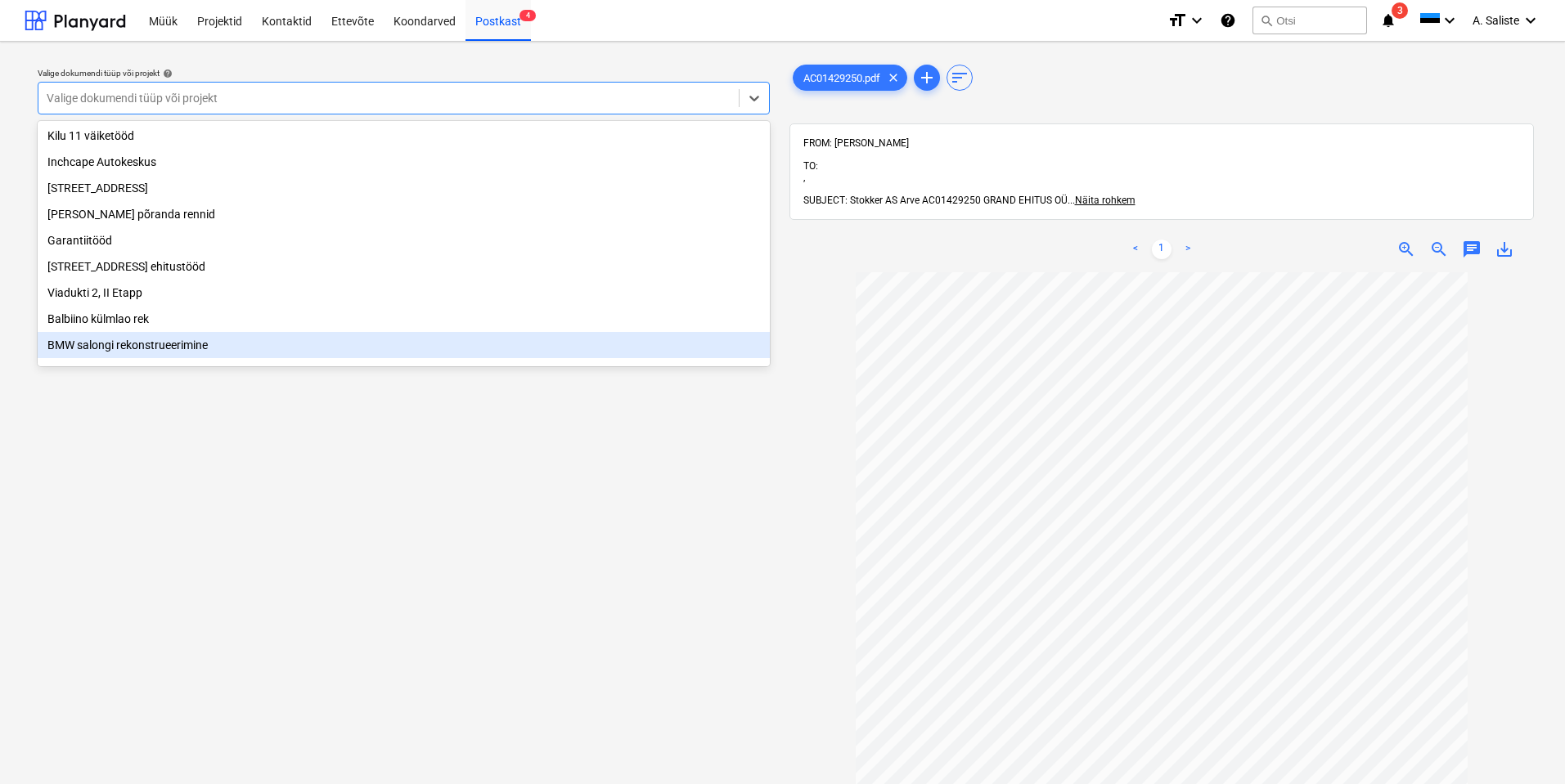
scroll to position [279, 0]
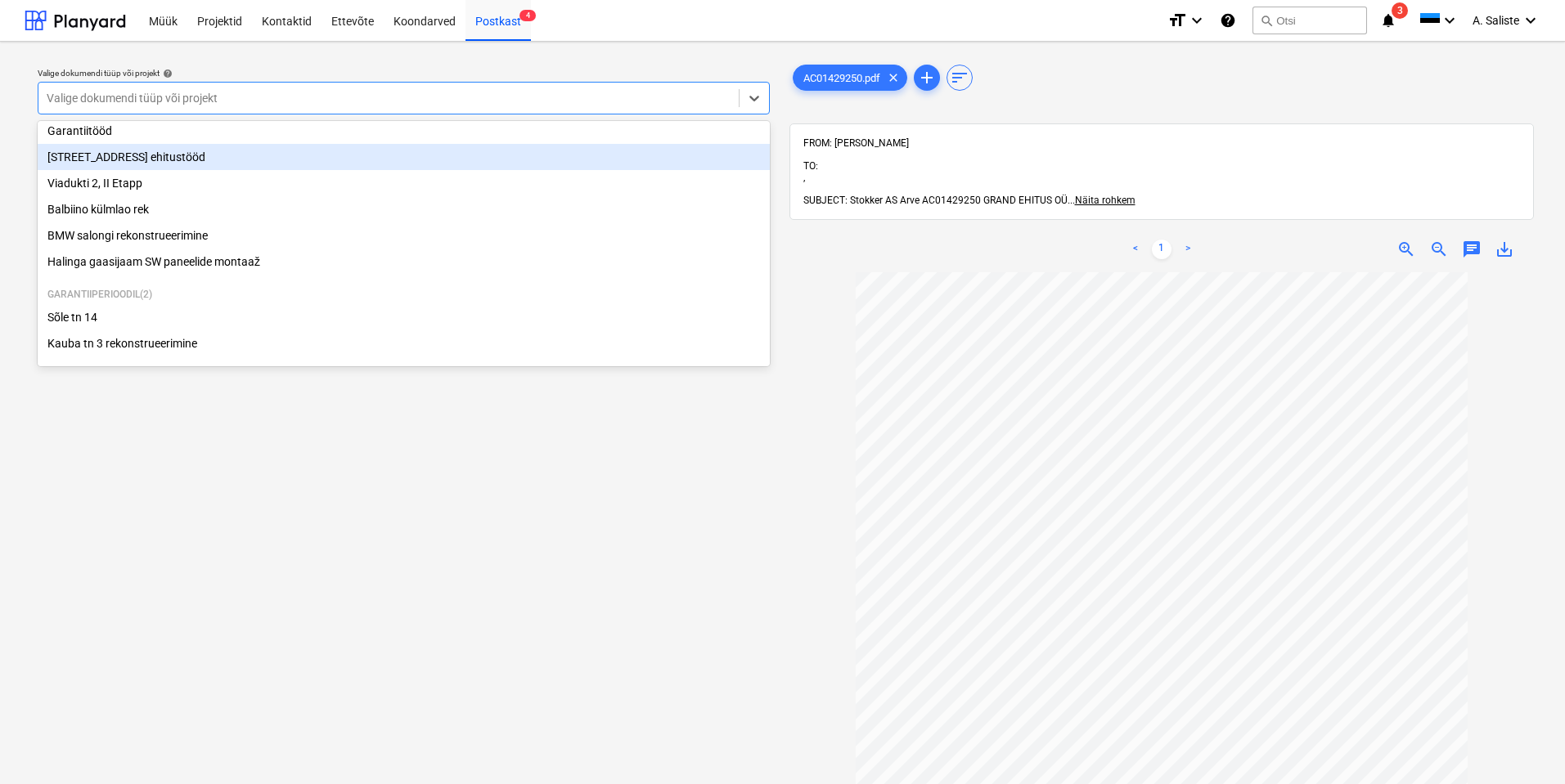
click at [162, 161] on div "[STREET_ADDRESS] ehitustööd" at bounding box center [403, 157] width 732 height 26
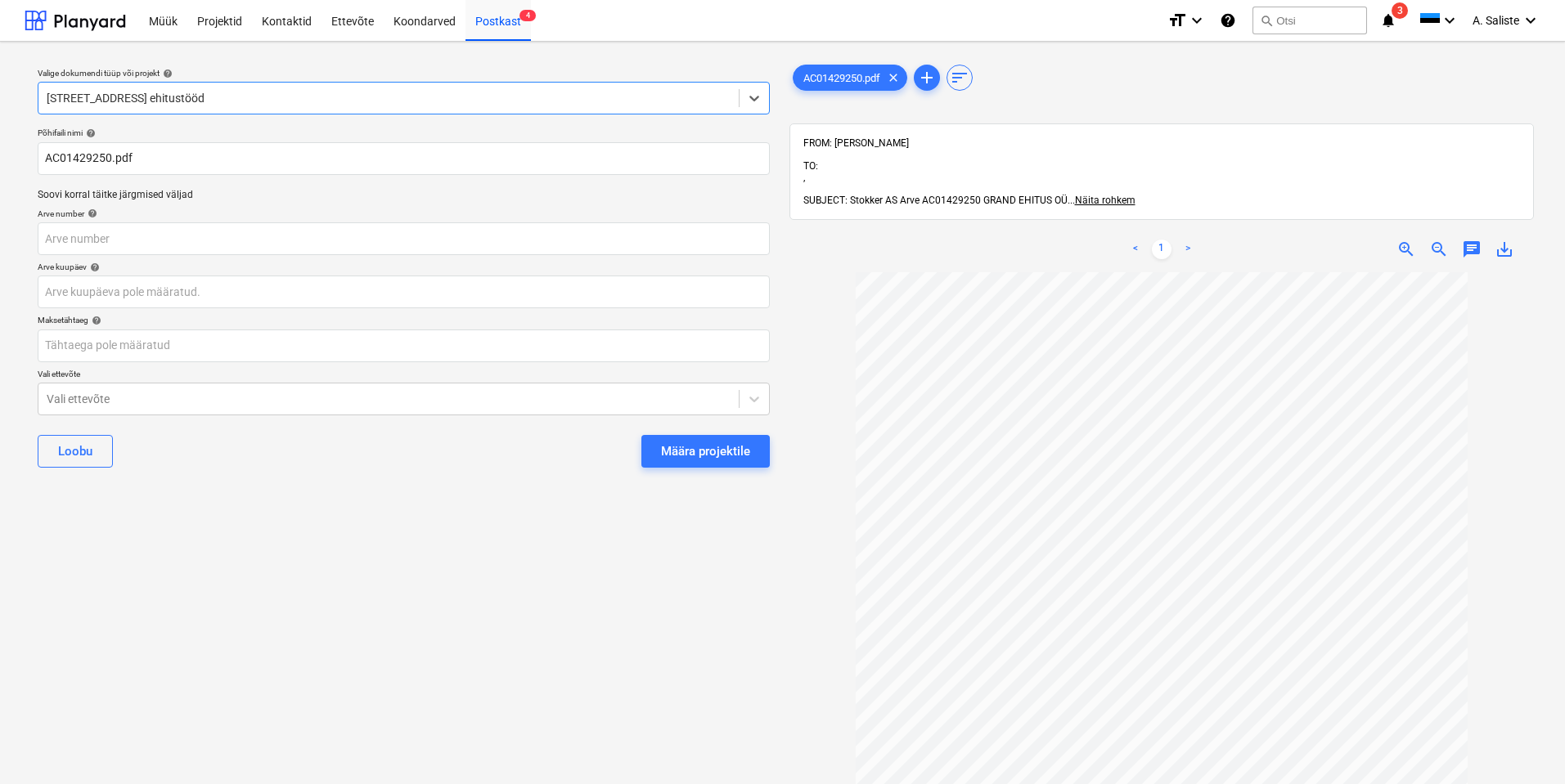
click at [658, 454] on button "Määra projektile" at bounding box center [706, 451] width 129 height 33
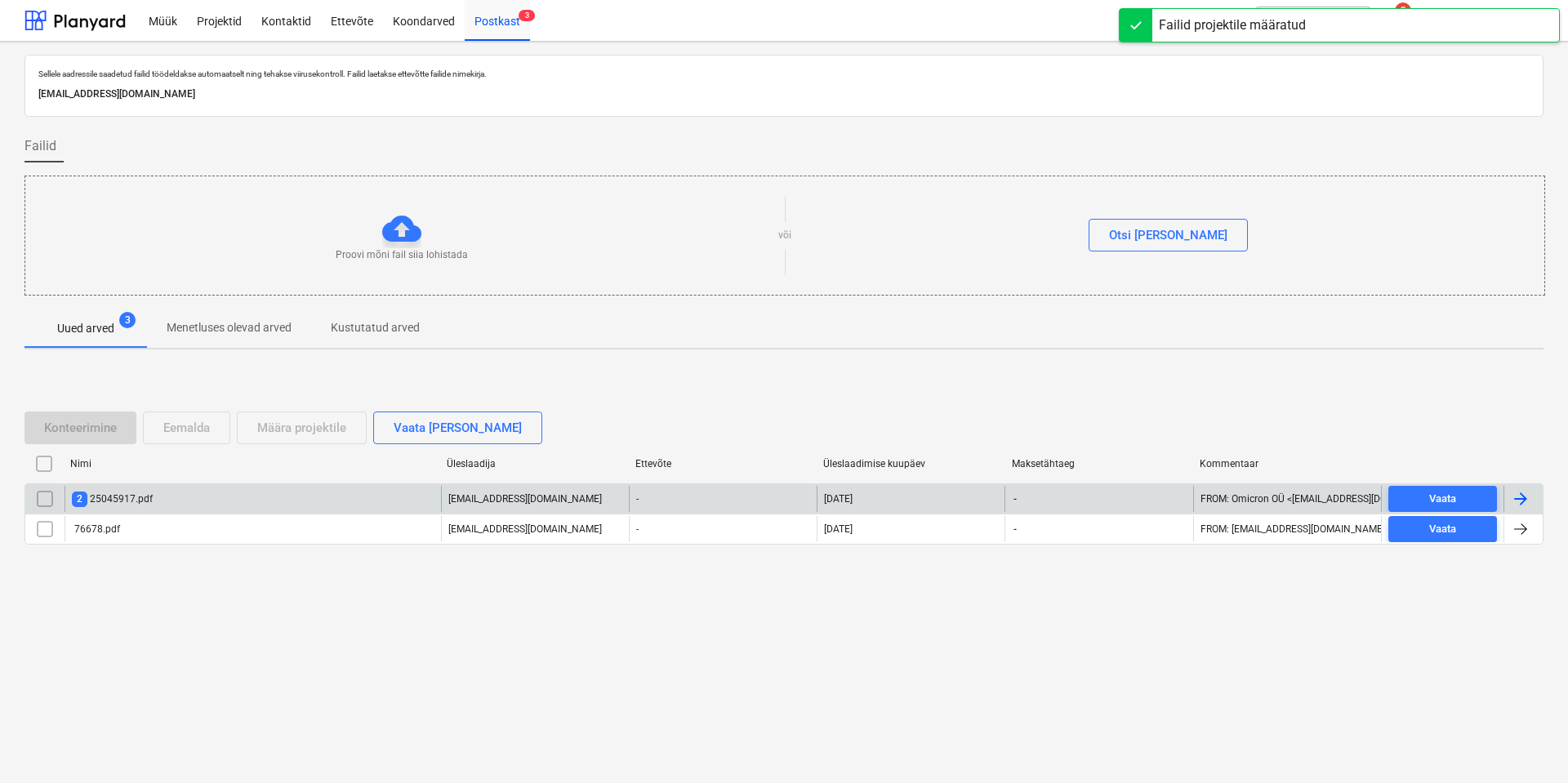
click at [216, 504] on div "2 25045917.pdf" at bounding box center [252, 499] width 376 height 26
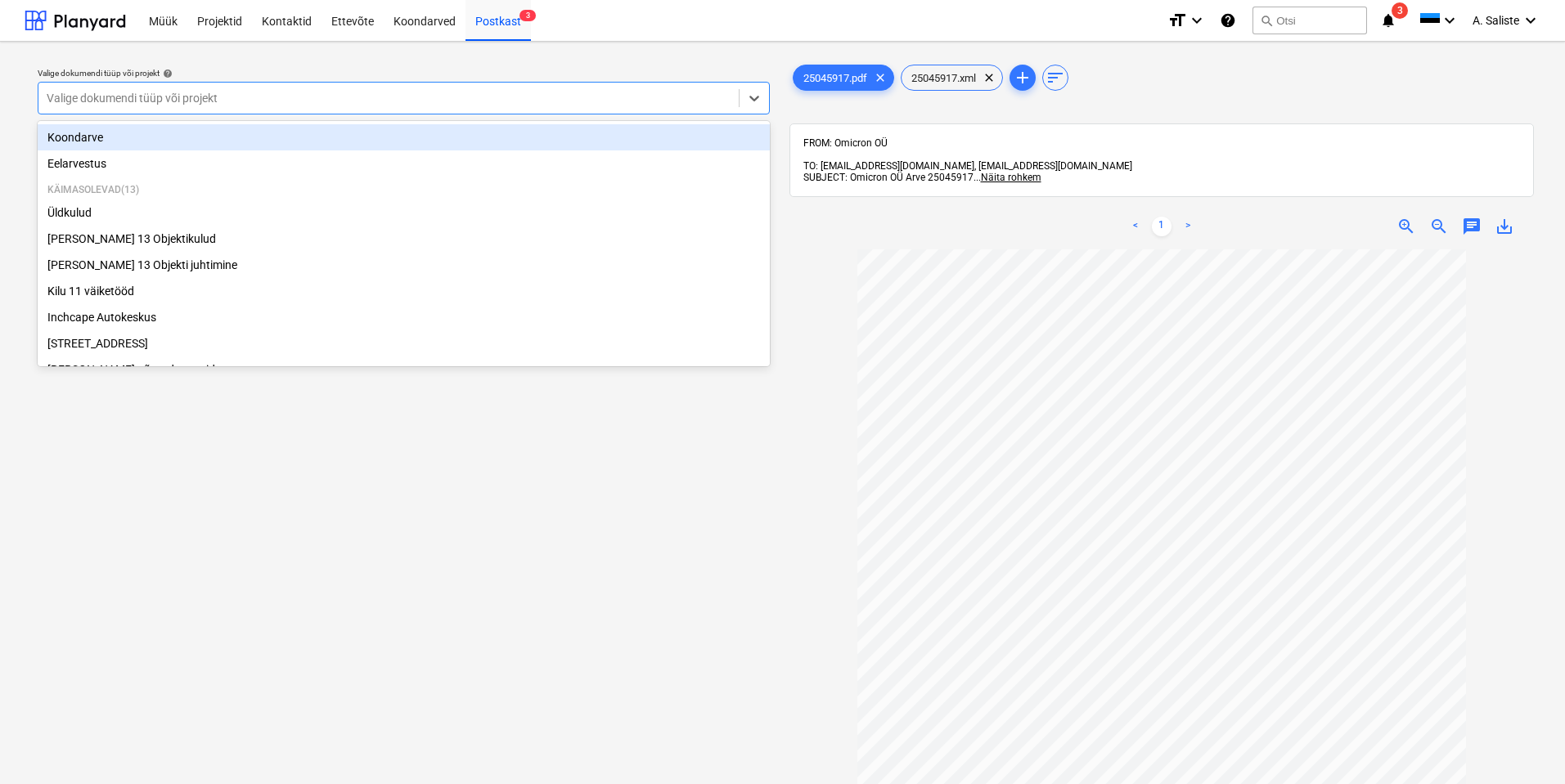
click at [602, 100] on div at bounding box center [389, 98] width 684 height 16
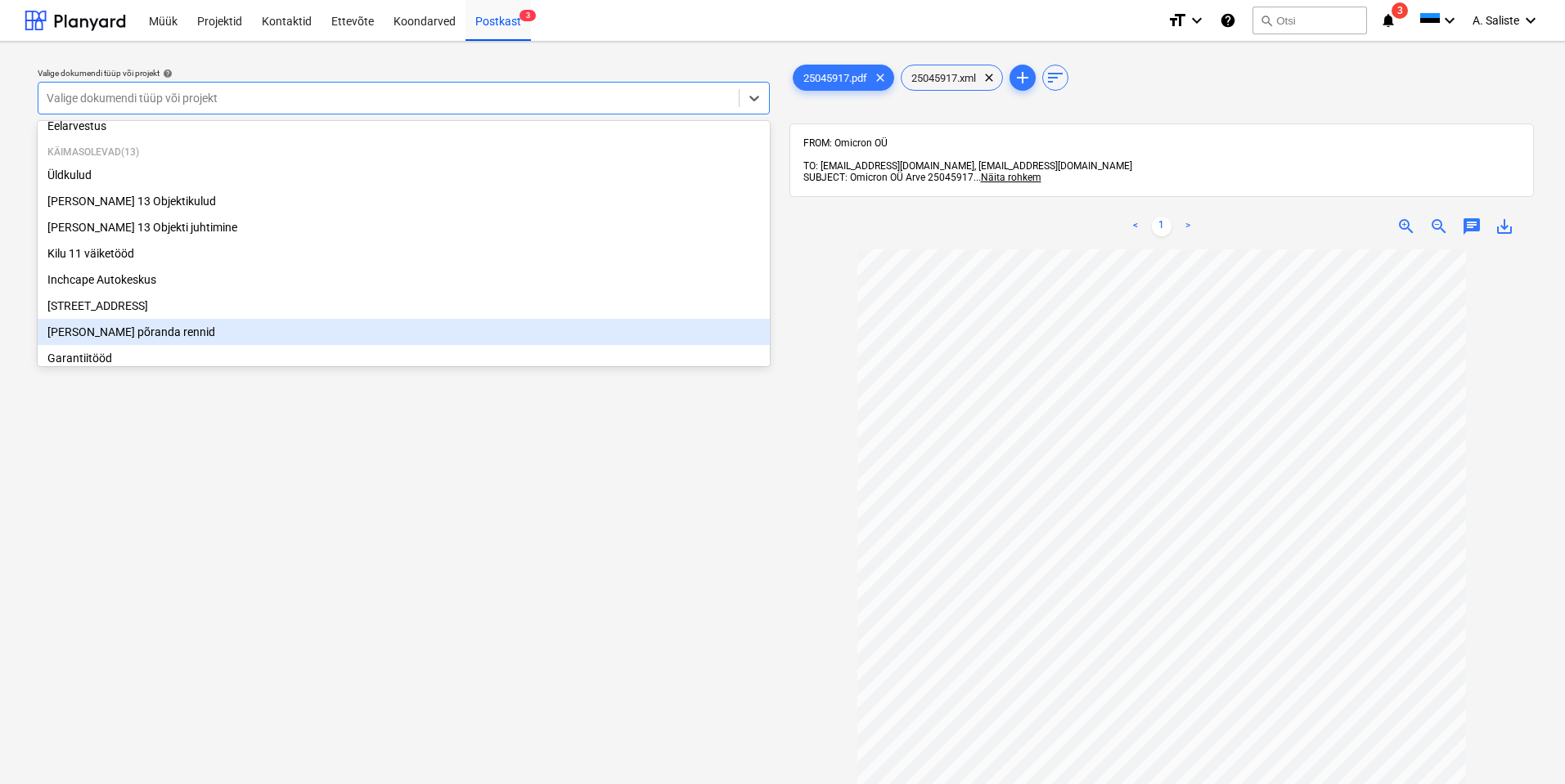
scroll to position [34, 0]
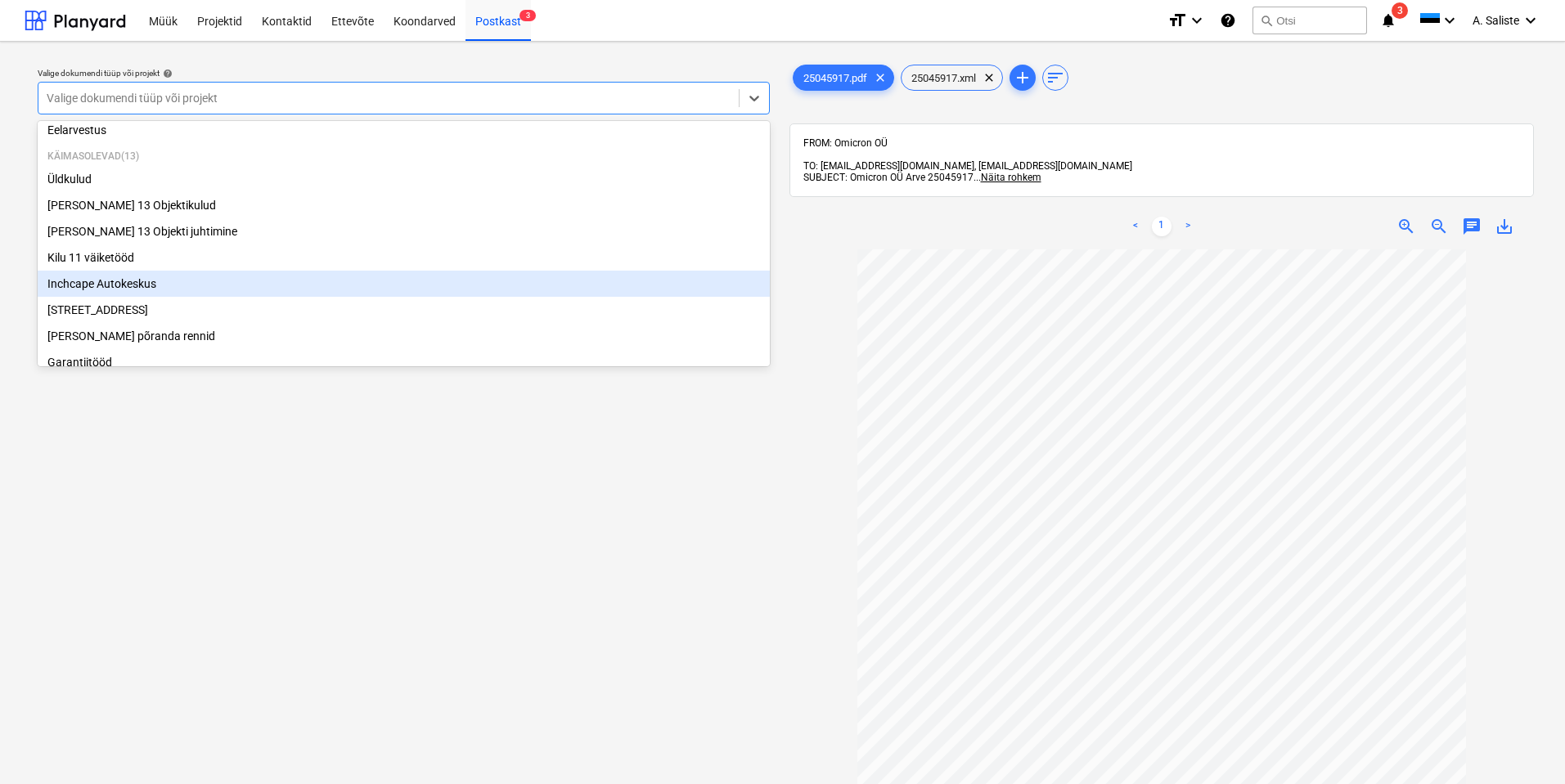
click at [116, 289] on div "Inchcape Autokeskus" at bounding box center [403, 284] width 732 height 26
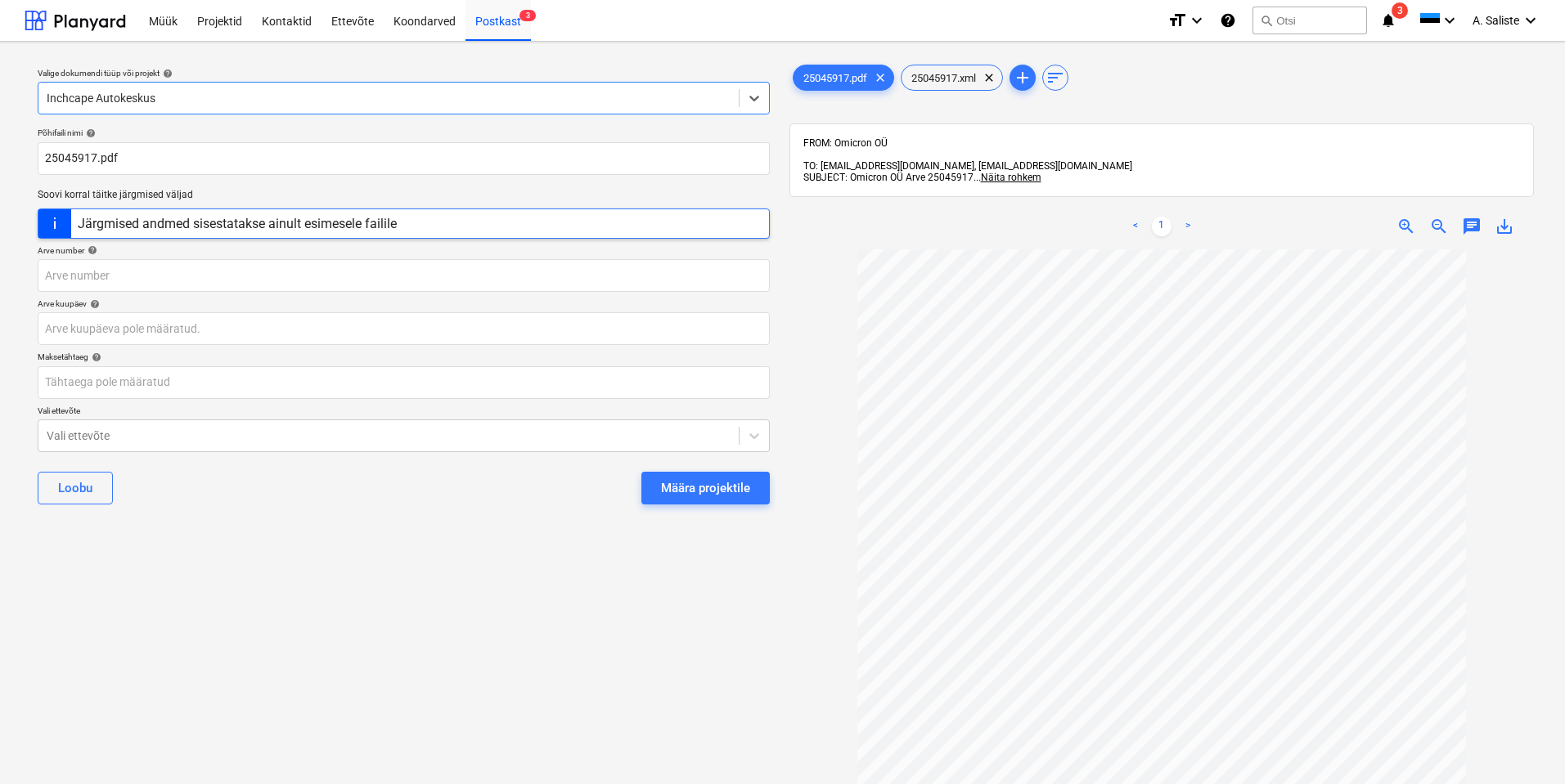
click at [677, 486] on div "Määra projektile" at bounding box center [705, 488] width 89 height 21
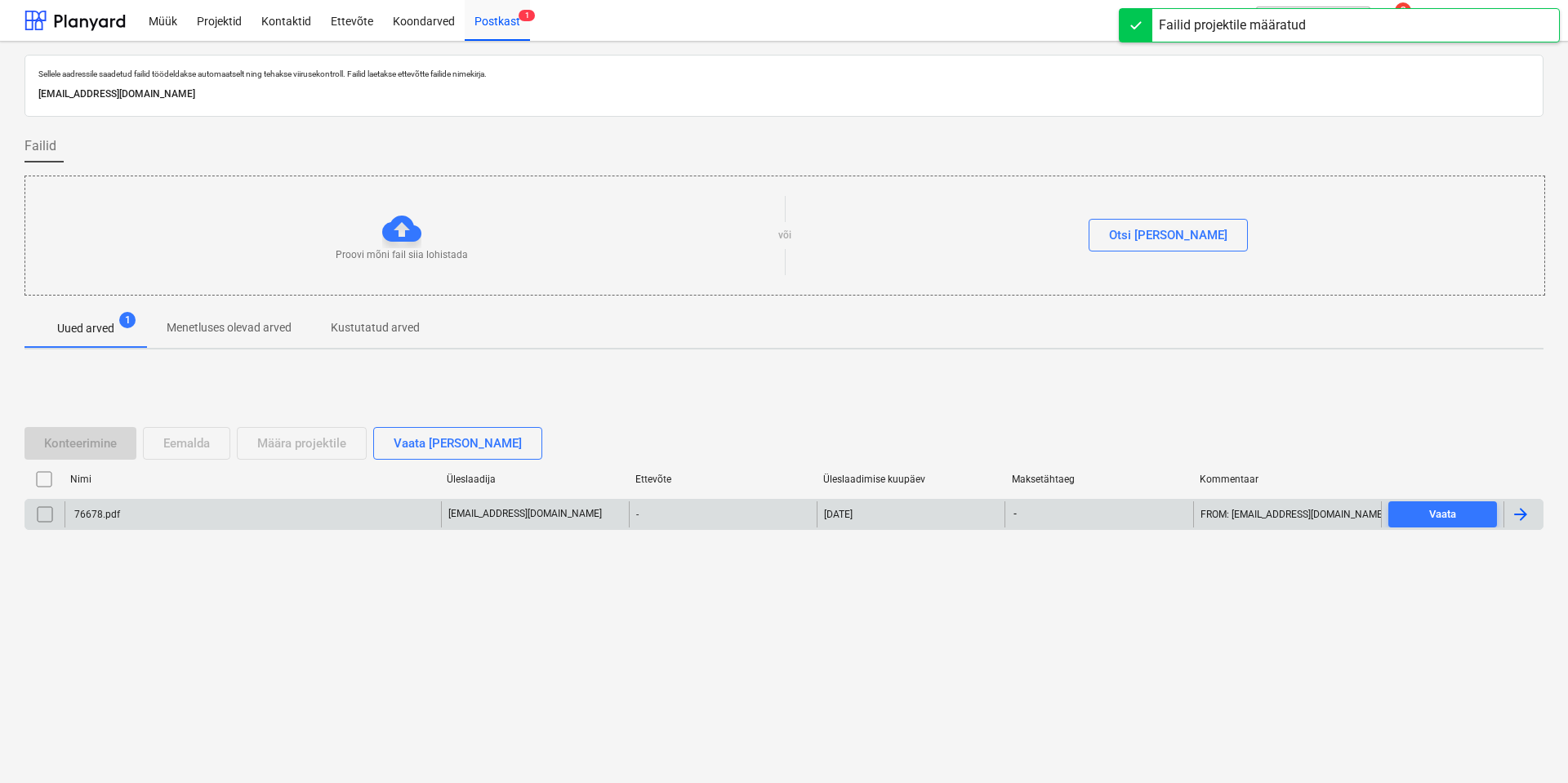
click at [127, 520] on div "76678.pdf" at bounding box center [252, 514] width 376 height 26
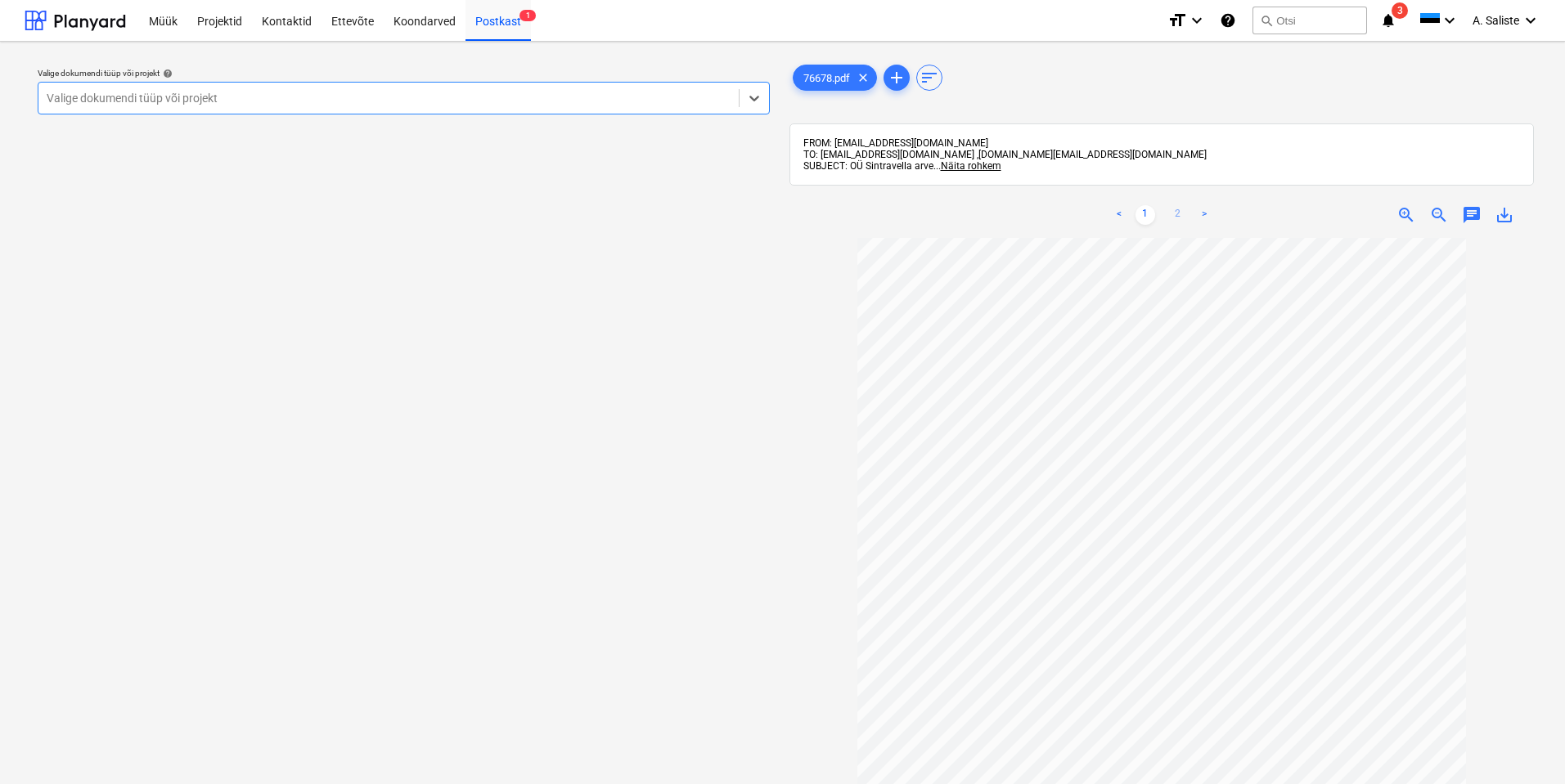
click at [1177, 212] on link "2" at bounding box center [1178, 214] width 20 height 20
click at [589, 107] on div "Valige dokumendi tüüp või projekt" at bounding box center [388, 98] width 700 height 23
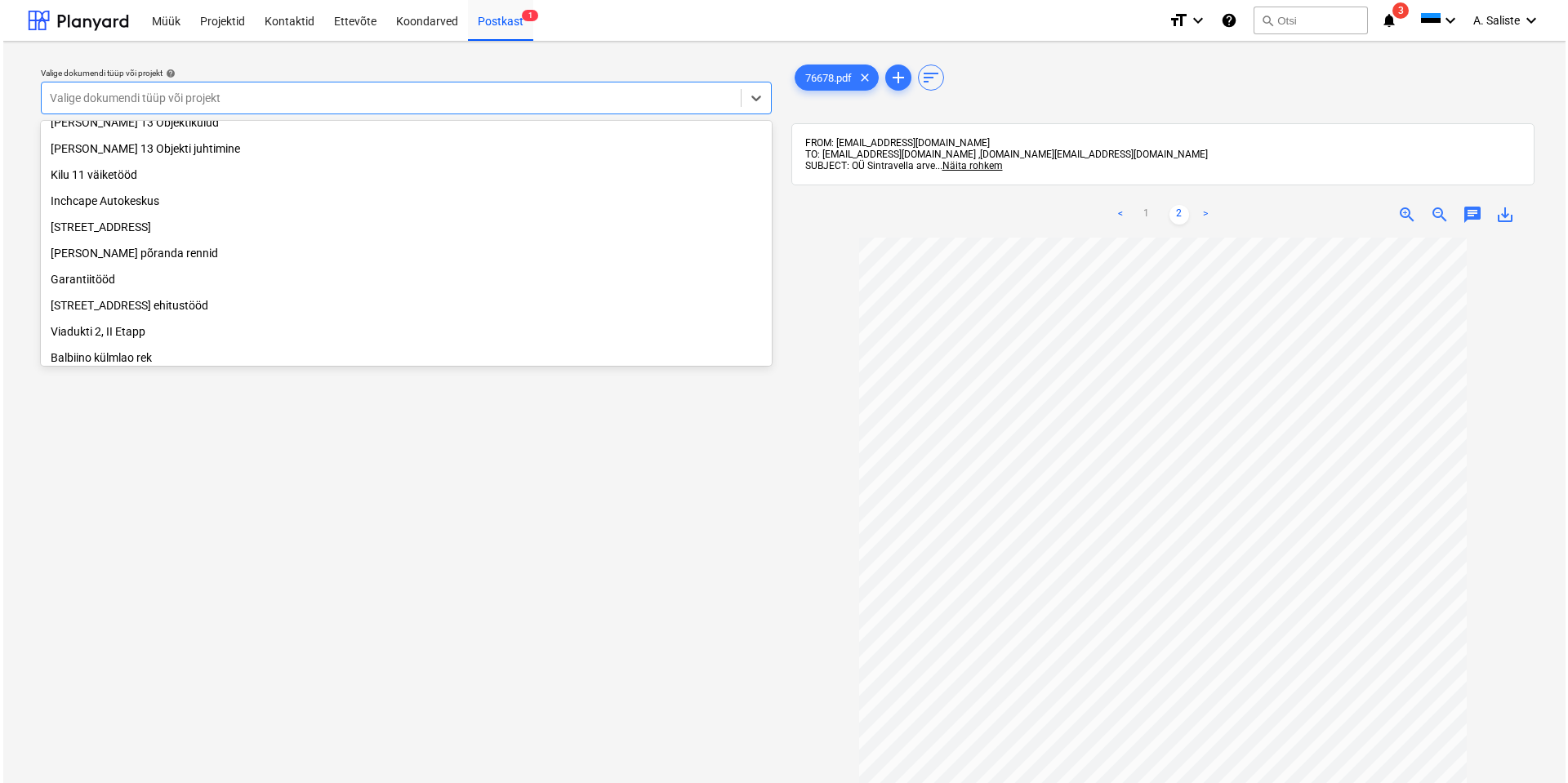
scroll to position [115, 0]
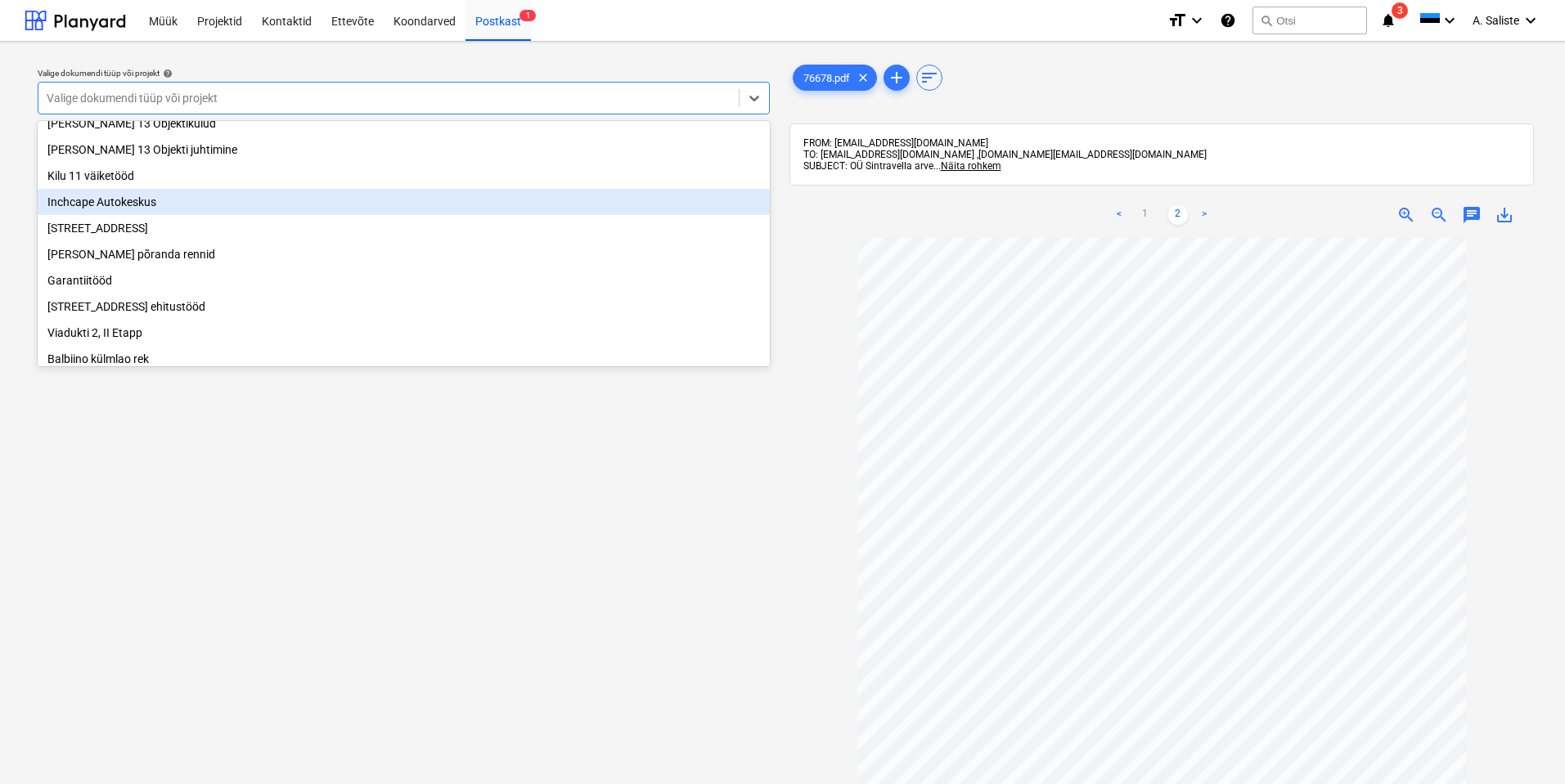
click at [248, 215] on div "Inchcape Autokeskus" at bounding box center [403, 202] width 732 height 26
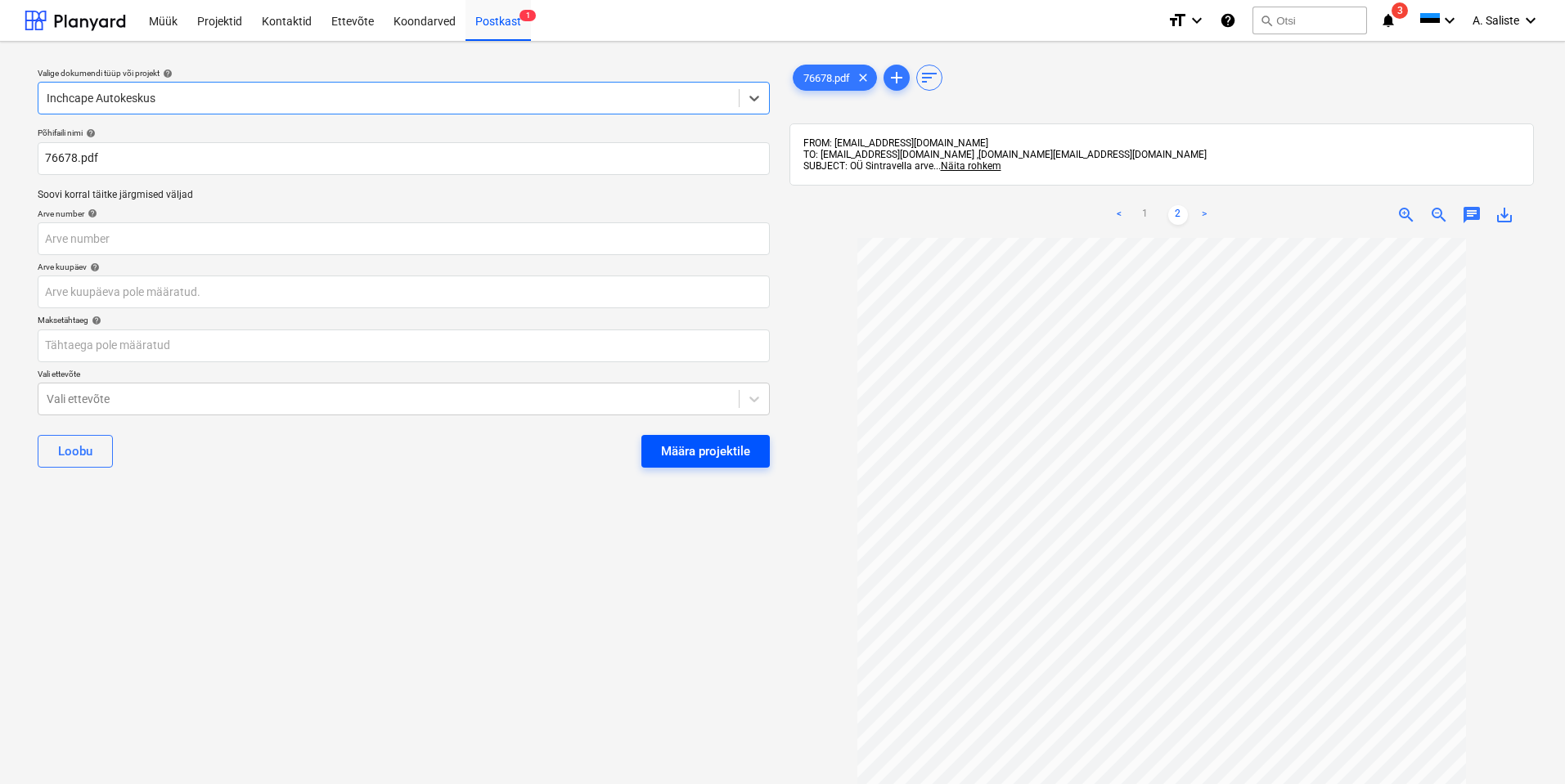
click at [741, 448] on div "Määra projektile" at bounding box center [705, 451] width 89 height 21
